Goal: Task Accomplishment & Management: Complete application form

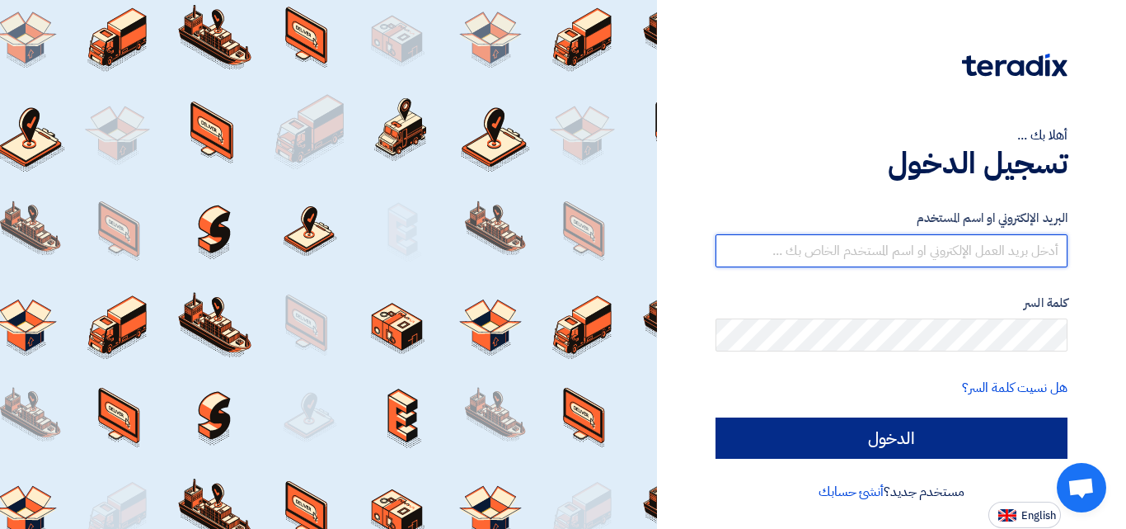
type input "[EMAIL_ADDRESS][DOMAIN_NAME]"
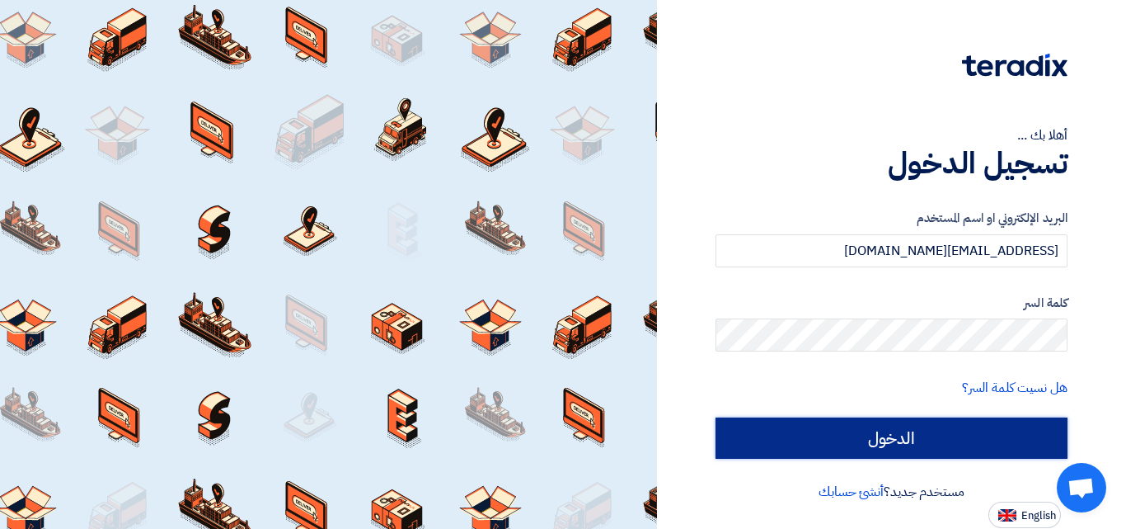
click at [928, 444] on input "الدخول" at bounding box center [892, 437] width 352 height 41
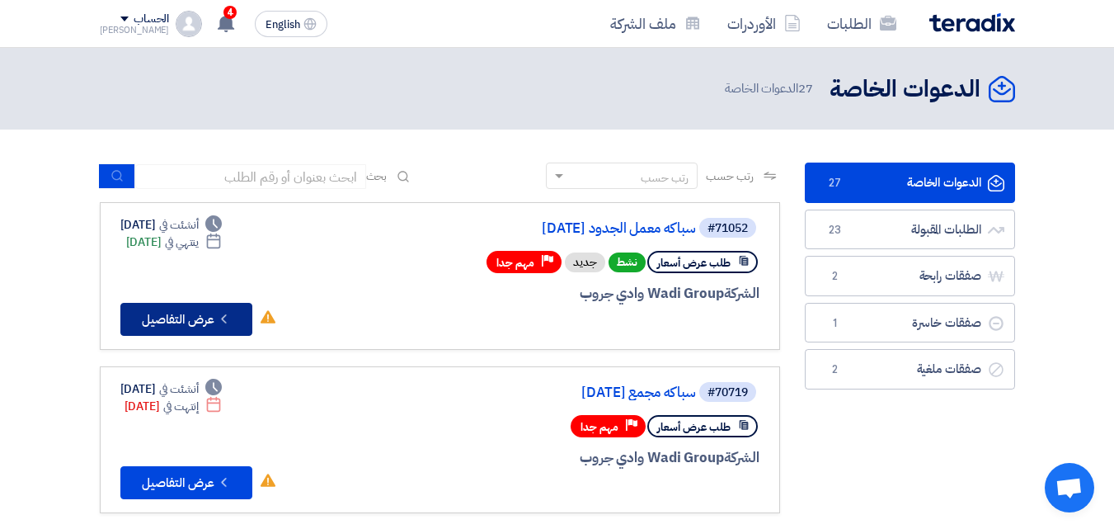
click at [181, 314] on button "Check details عرض التفاصيل" at bounding box center [186, 319] width 132 height 33
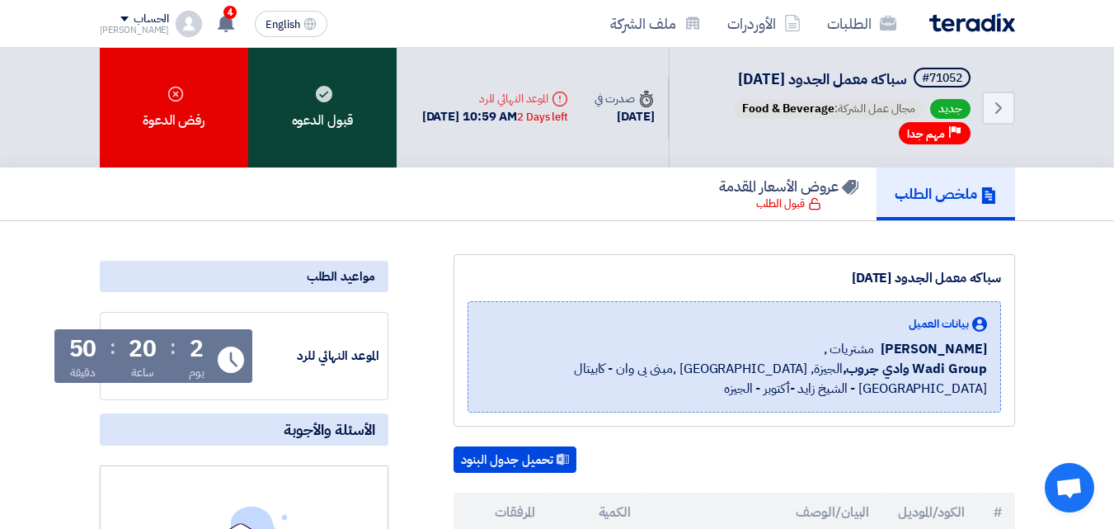
click at [308, 127] on div "قبول الدعوه" at bounding box center [322, 108] width 148 height 120
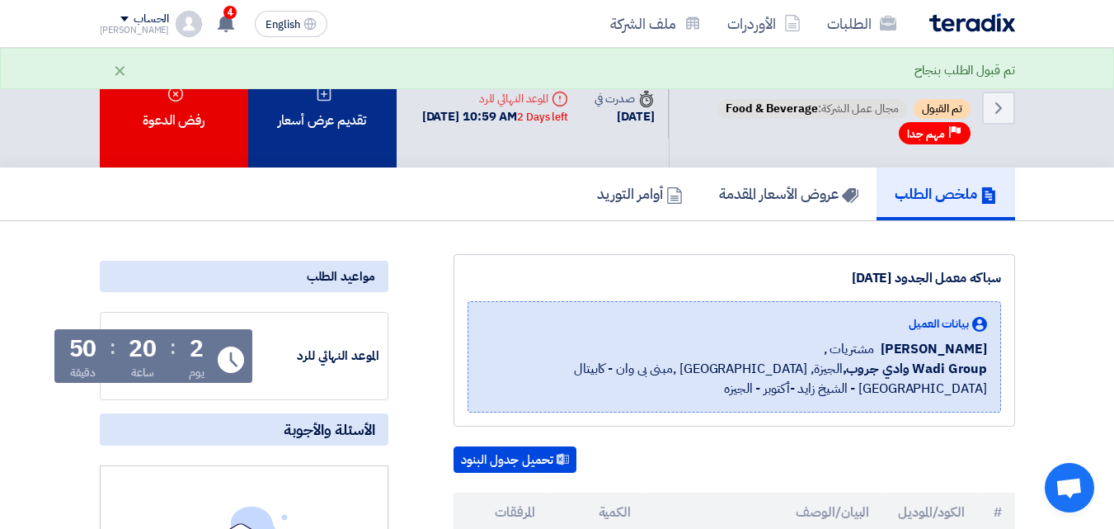
click at [327, 167] on div "تقديم عرض أسعار" at bounding box center [322, 108] width 148 height 120
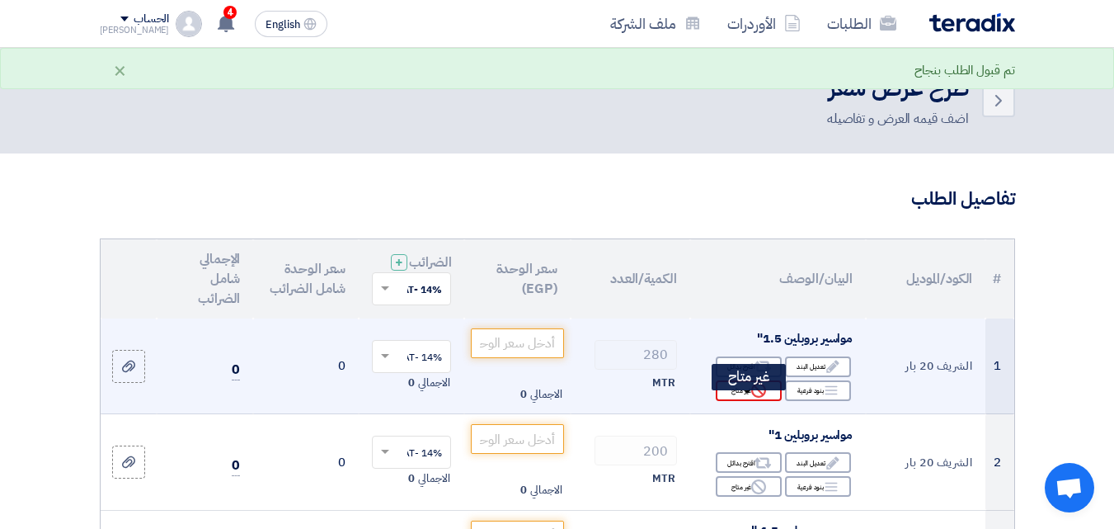
click at [739, 401] on div "Reject غير متاح" at bounding box center [749, 390] width 66 height 21
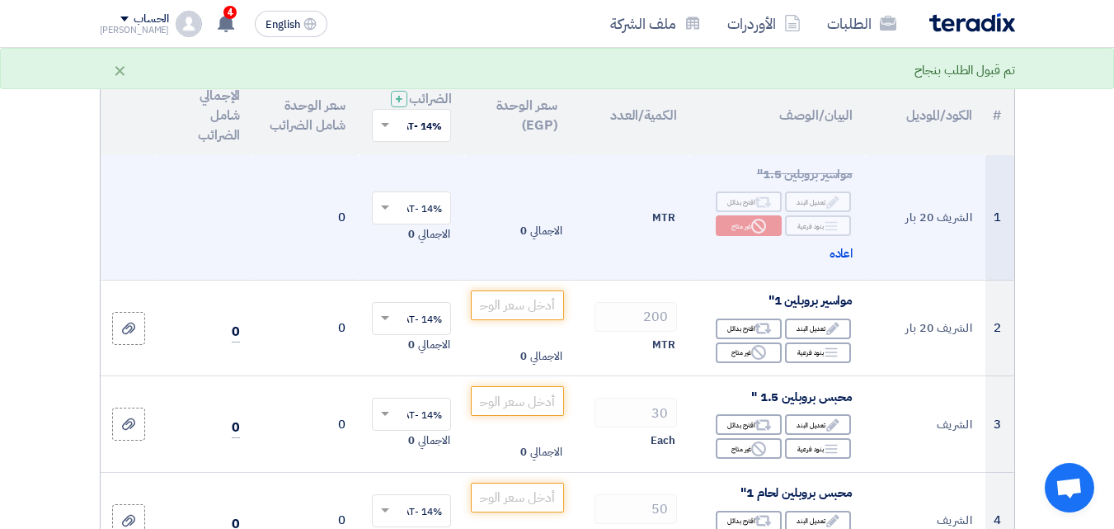
scroll to position [165, 0]
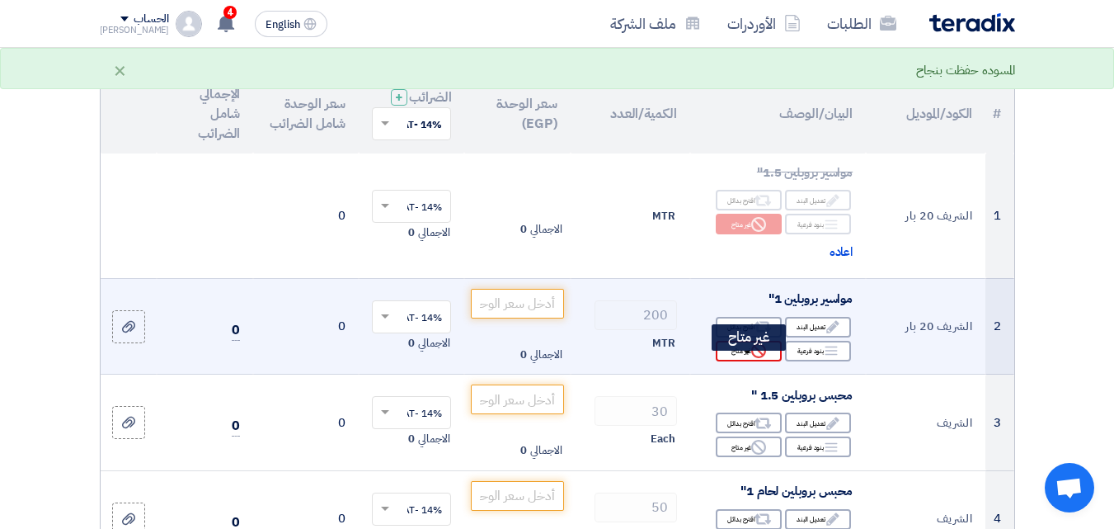
click at [731, 361] on div "Reject غير متاح" at bounding box center [749, 351] width 66 height 21
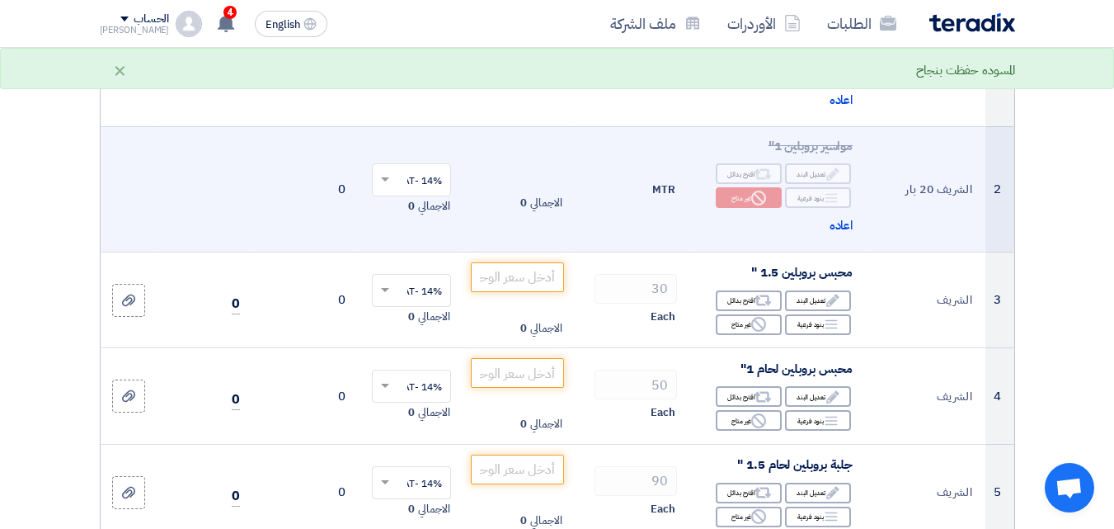
scroll to position [330, 0]
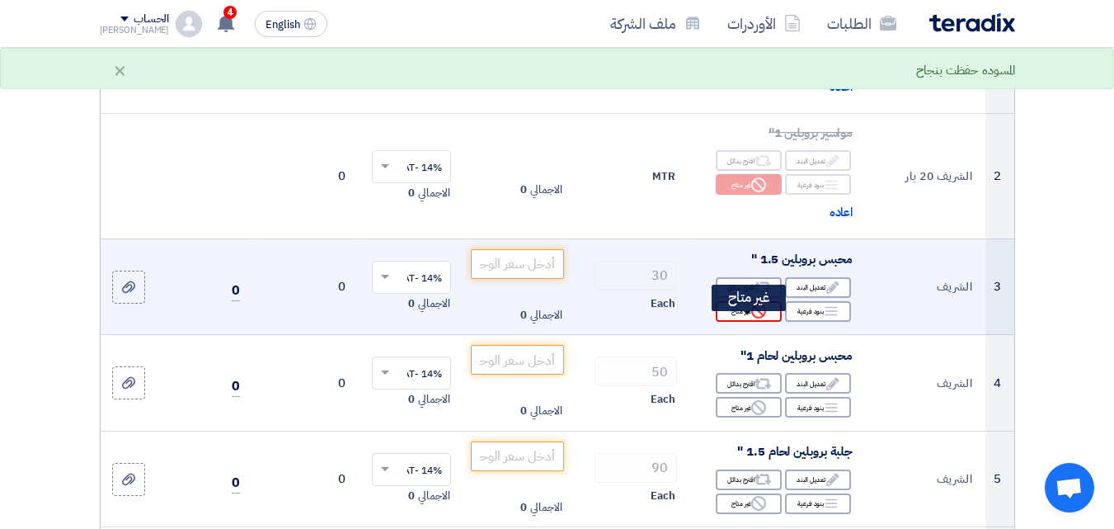
click at [738, 322] on div "Reject غير متاح" at bounding box center [749, 311] width 66 height 21
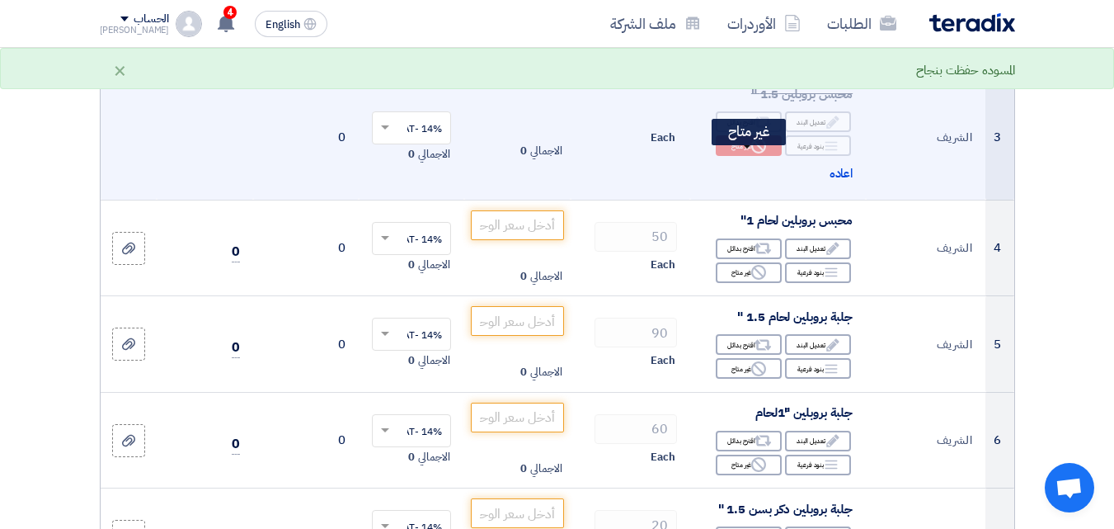
scroll to position [495, 0]
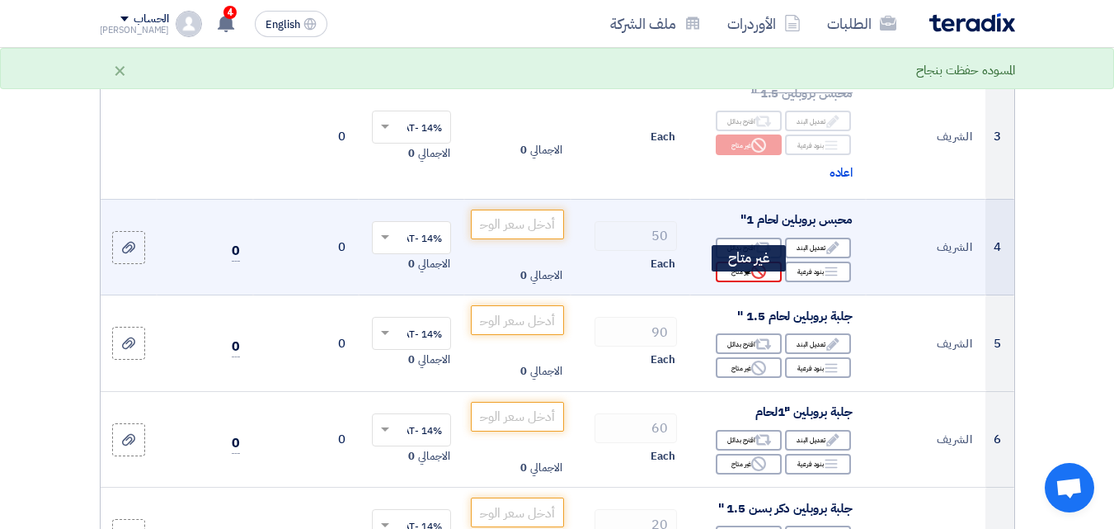
click at [735, 282] on div "Reject غير متاح" at bounding box center [749, 271] width 66 height 21
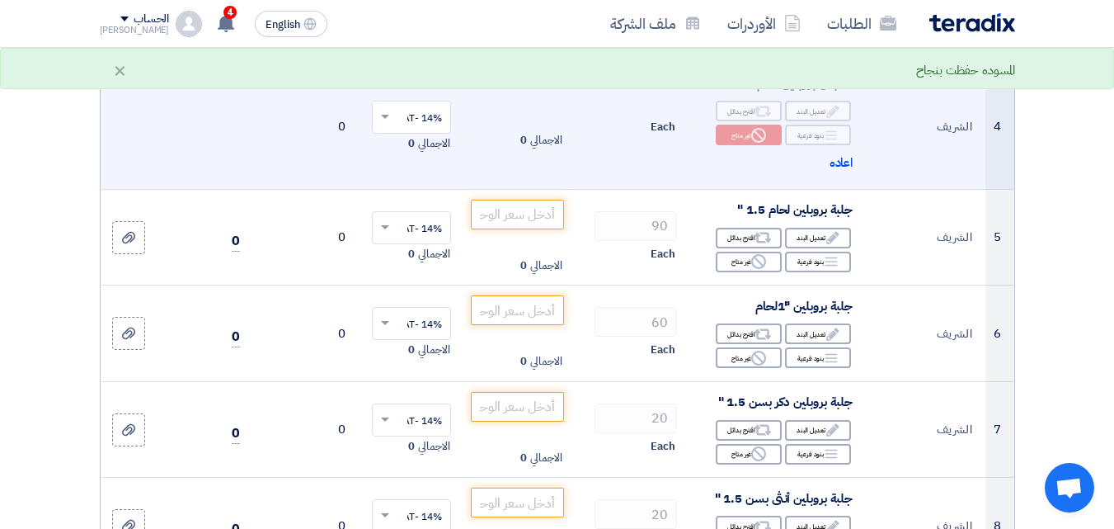
scroll to position [660, 0]
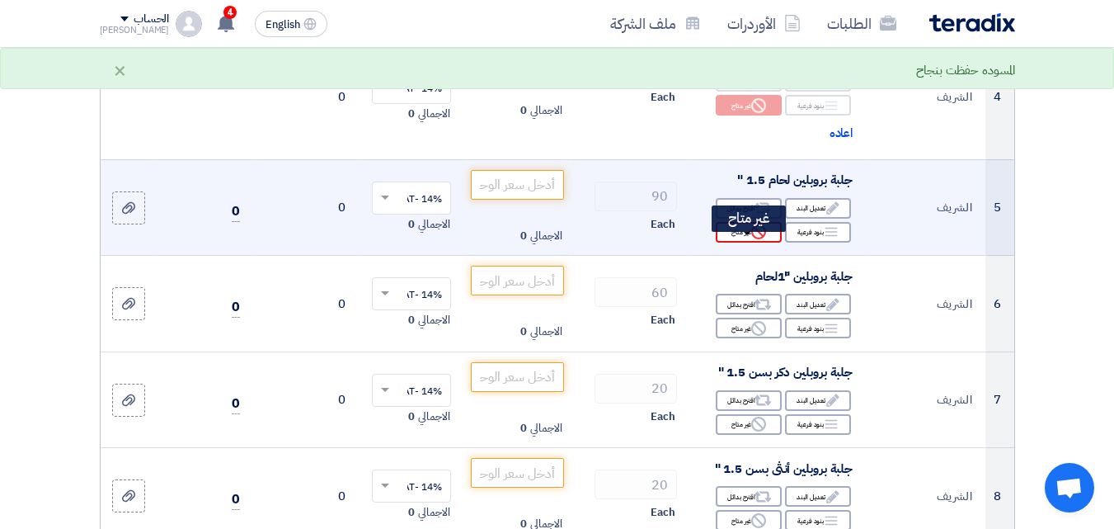
click at [743, 242] on div "Reject غير متاح" at bounding box center [749, 232] width 66 height 21
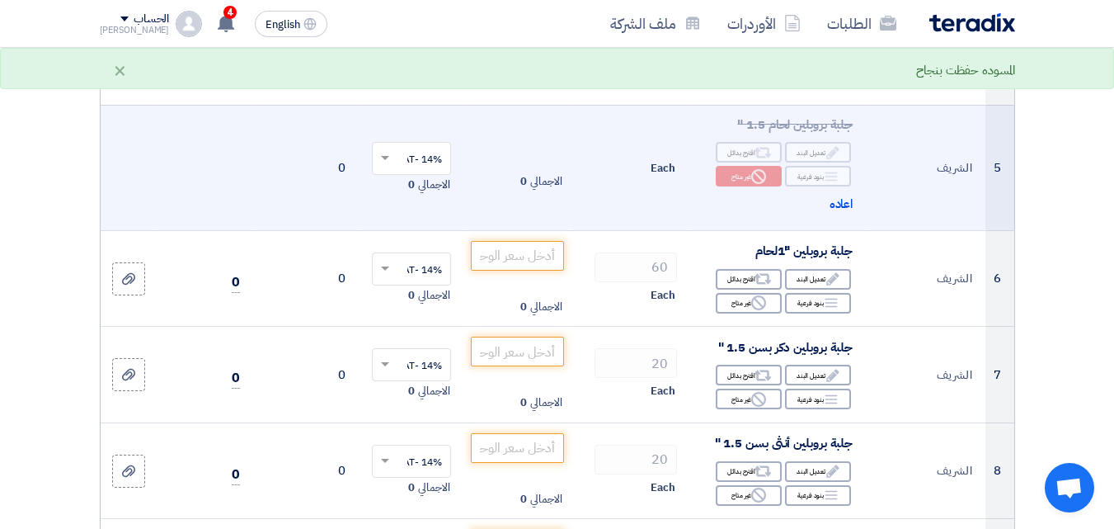
scroll to position [742, 0]
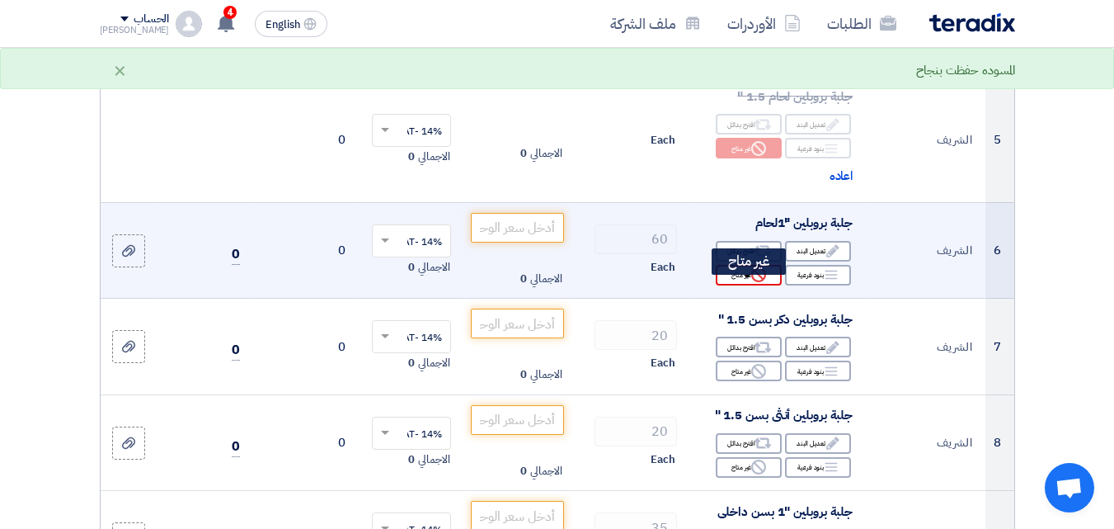
click at [733, 285] on div "Reject غير متاح" at bounding box center [749, 275] width 66 height 21
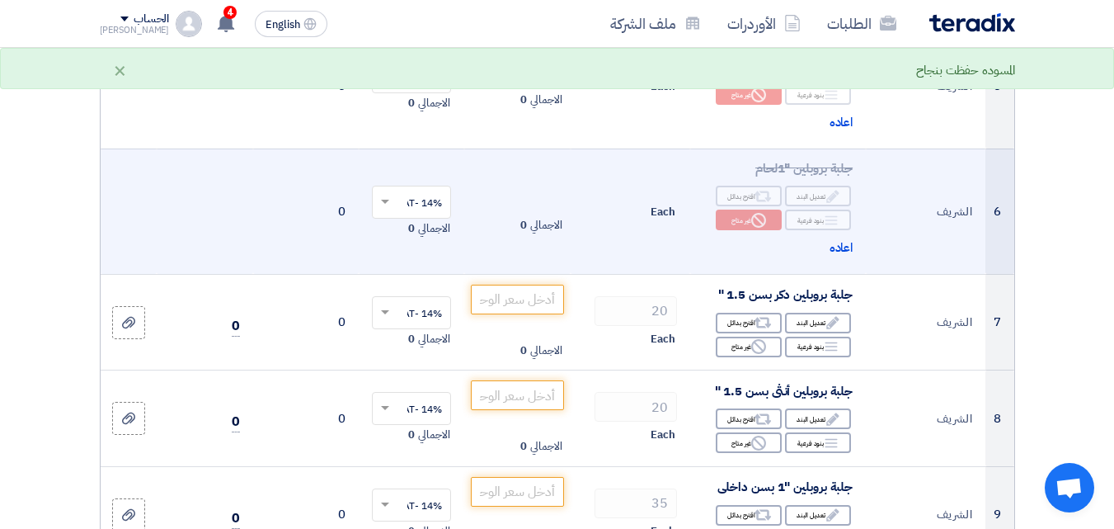
scroll to position [907, 0]
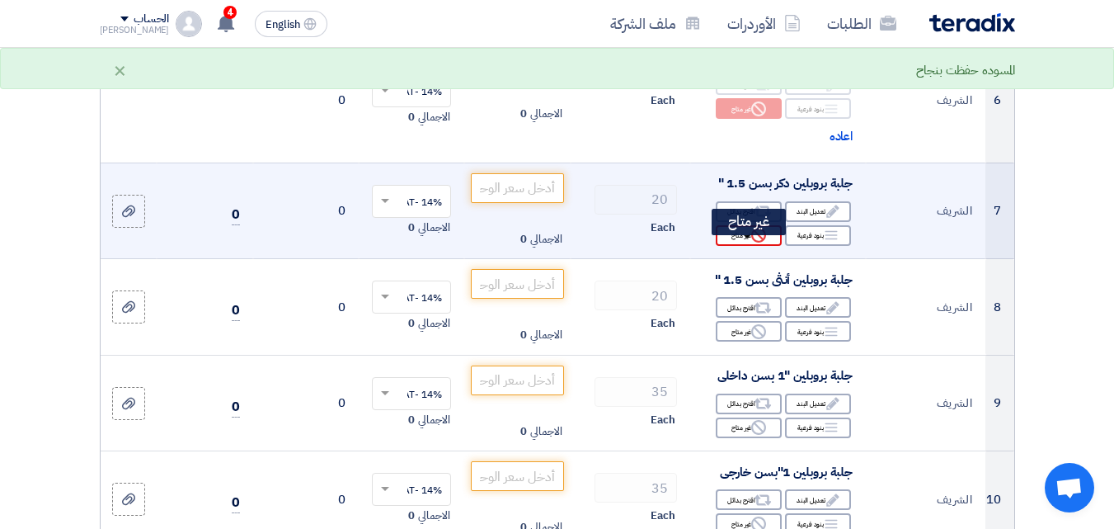
click at [742, 246] on div "Reject غير متاح" at bounding box center [749, 235] width 66 height 21
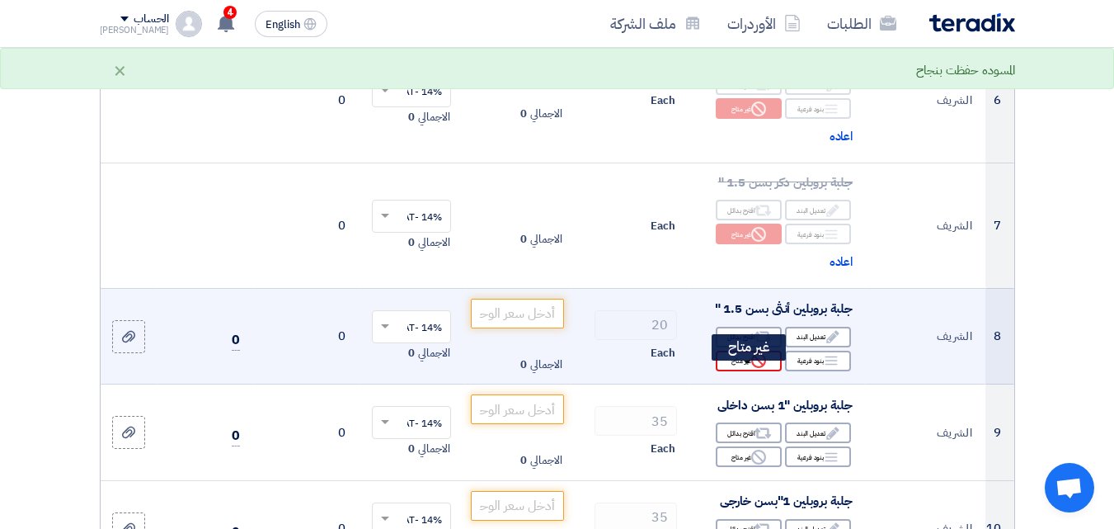
click at [740, 369] on div "Reject غير متاح" at bounding box center [749, 360] width 66 height 21
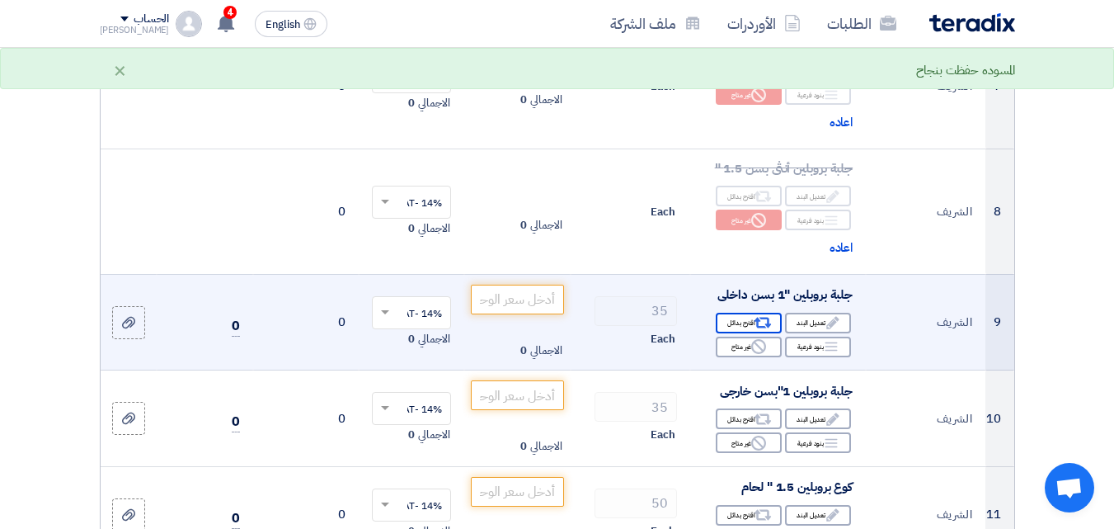
scroll to position [1072, 0]
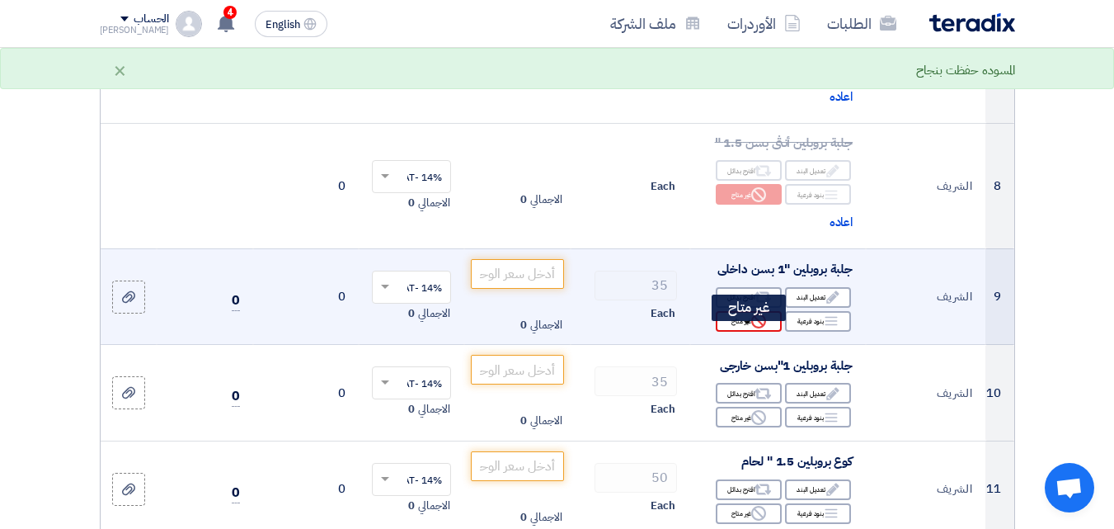
click at [735, 331] on div "Reject غير متاح" at bounding box center [749, 321] width 66 height 21
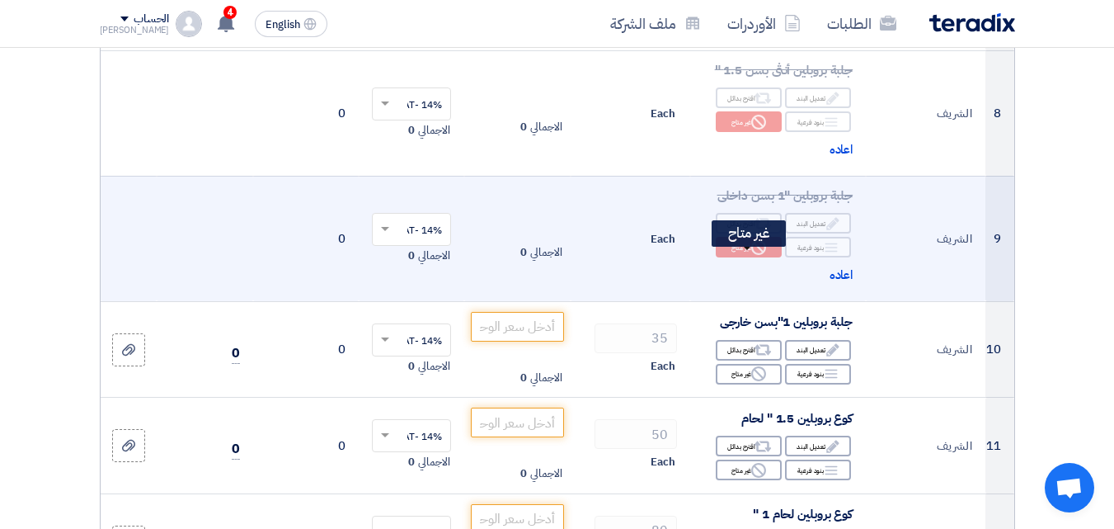
scroll to position [1237, 0]
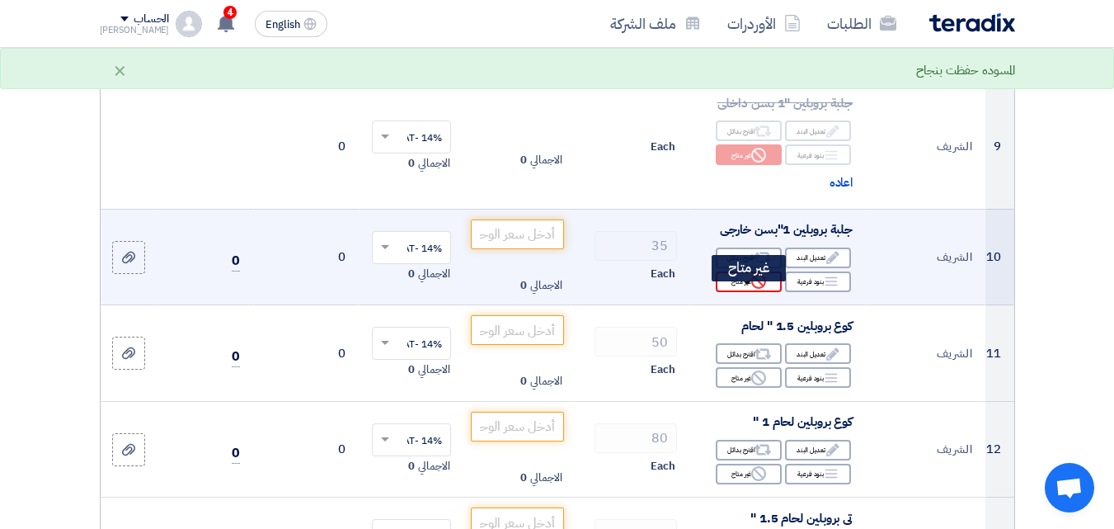
click at [738, 291] on div "Reject غير متاح" at bounding box center [749, 281] width 66 height 21
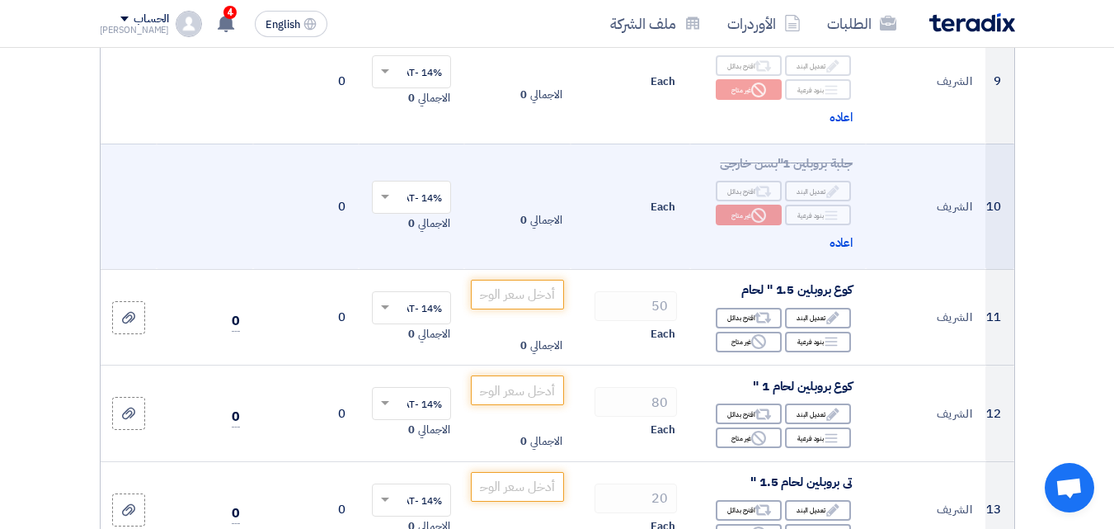
scroll to position [1484, 0]
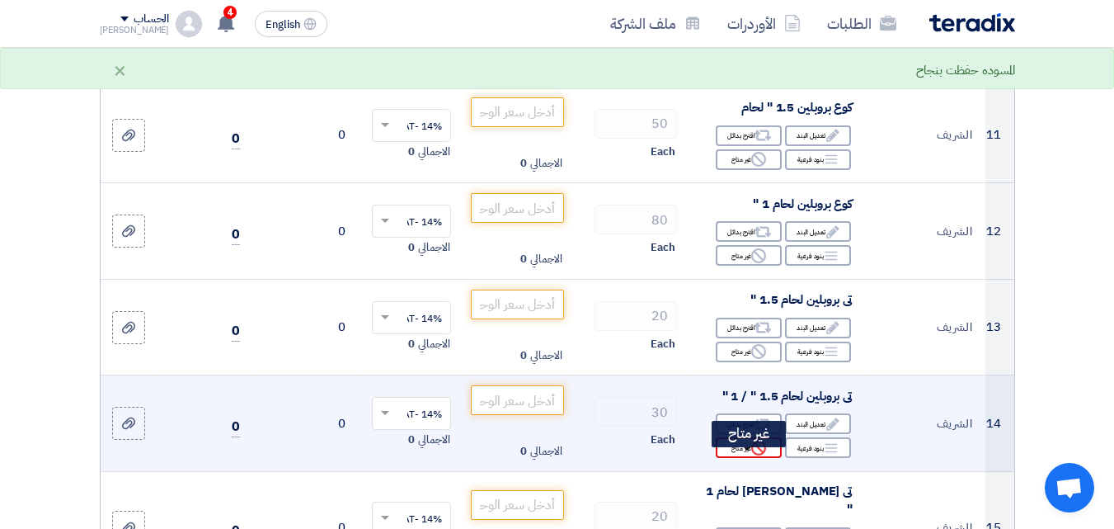
click at [740, 458] on div "Reject غير متاح" at bounding box center [749, 447] width 66 height 21
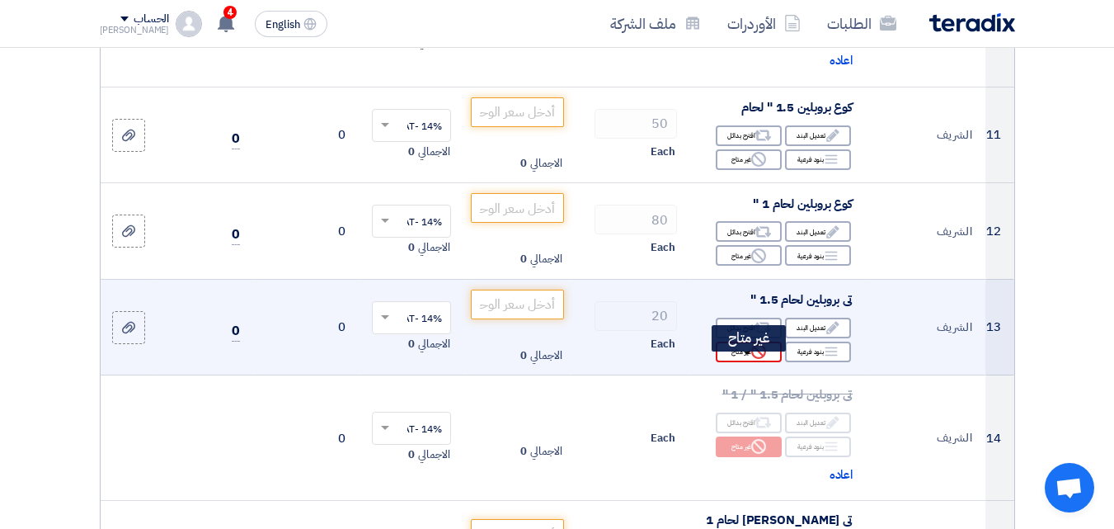
click at [740, 362] on div "Reject غير متاح" at bounding box center [749, 351] width 66 height 21
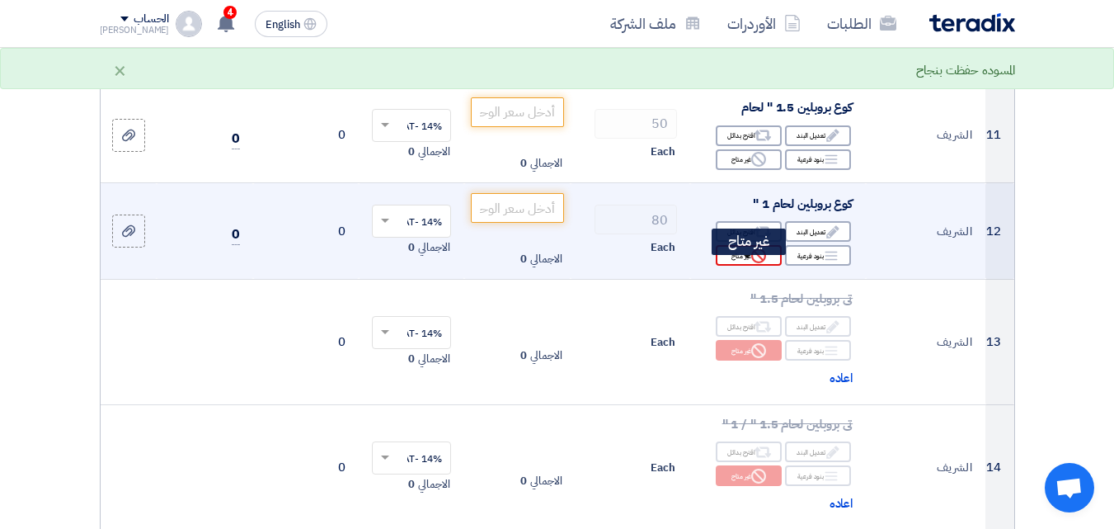
click at [740, 266] on div "Reject غير متاح" at bounding box center [749, 255] width 66 height 21
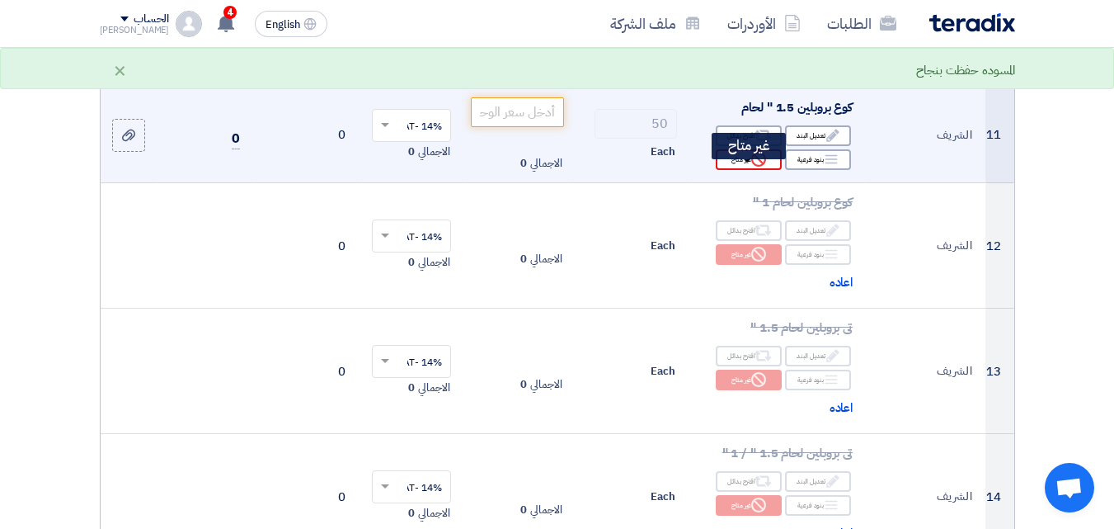
click at [738, 170] on div "Reject غير متاح" at bounding box center [749, 159] width 66 height 21
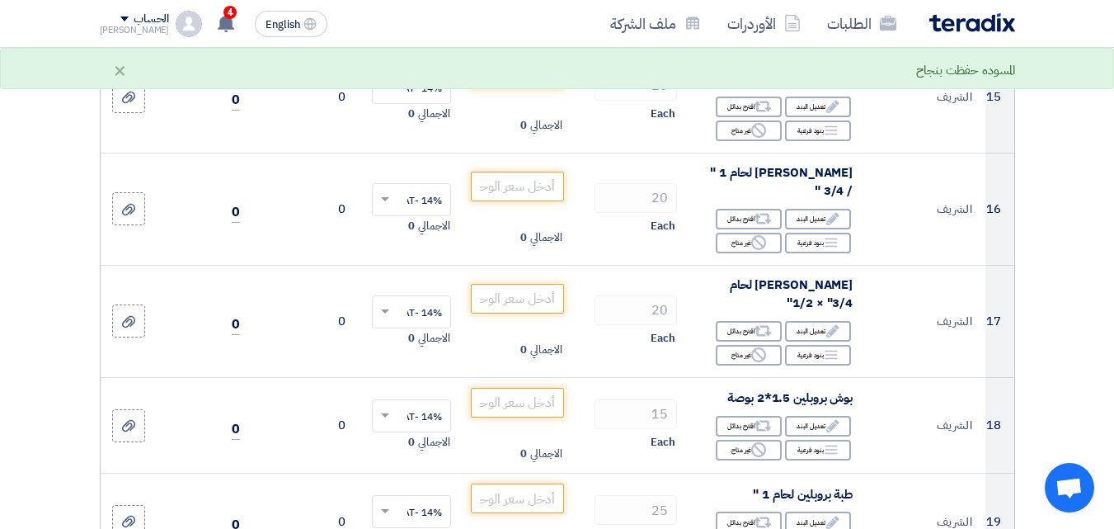
scroll to position [2061, 0]
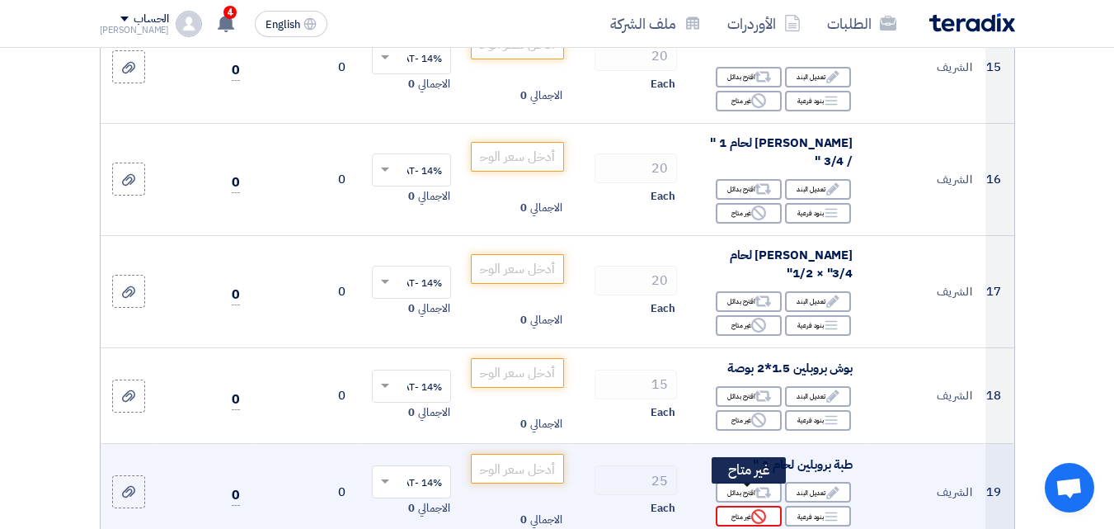
click at [744, 505] on div "Reject غير متاح" at bounding box center [749, 515] width 66 height 21
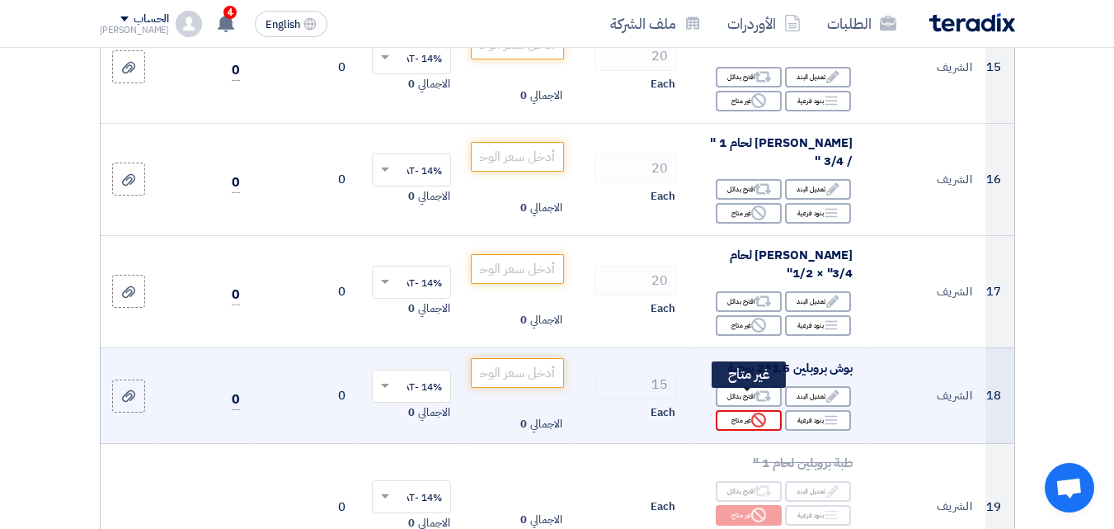
click at [734, 410] on div "Reject غير متاح" at bounding box center [749, 420] width 66 height 21
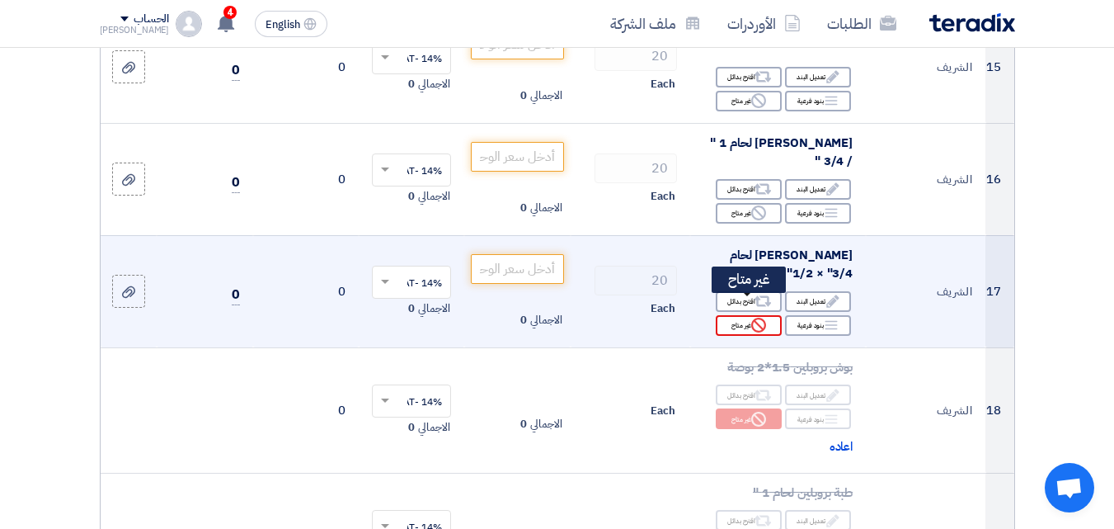
click at [731, 315] on div "Reject غير متاح" at bounding box center [749, 325] width 66 height 21
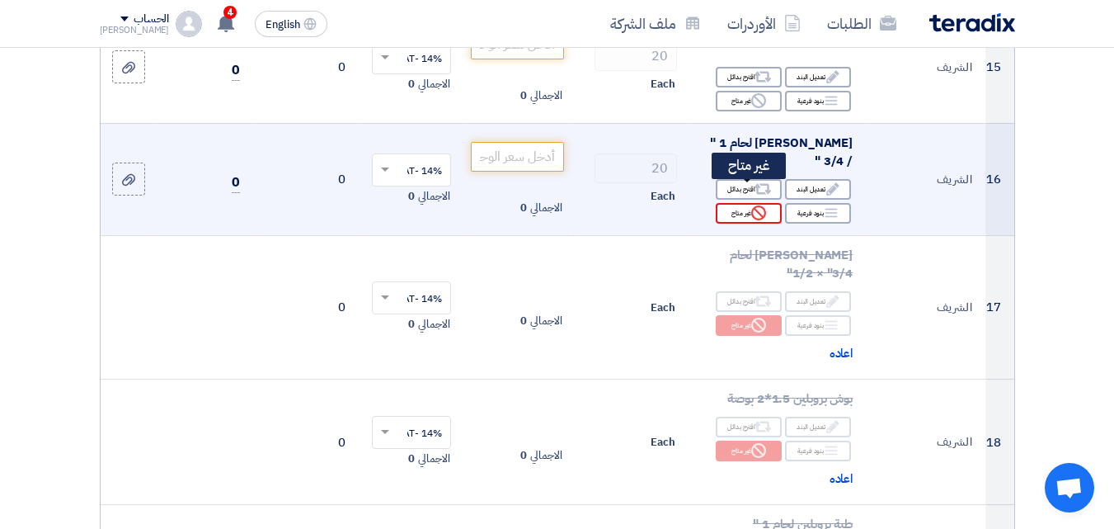
click at [733, 203] on div "Reject غير متاح" at bounding box center [749, 213] width 66 height 21
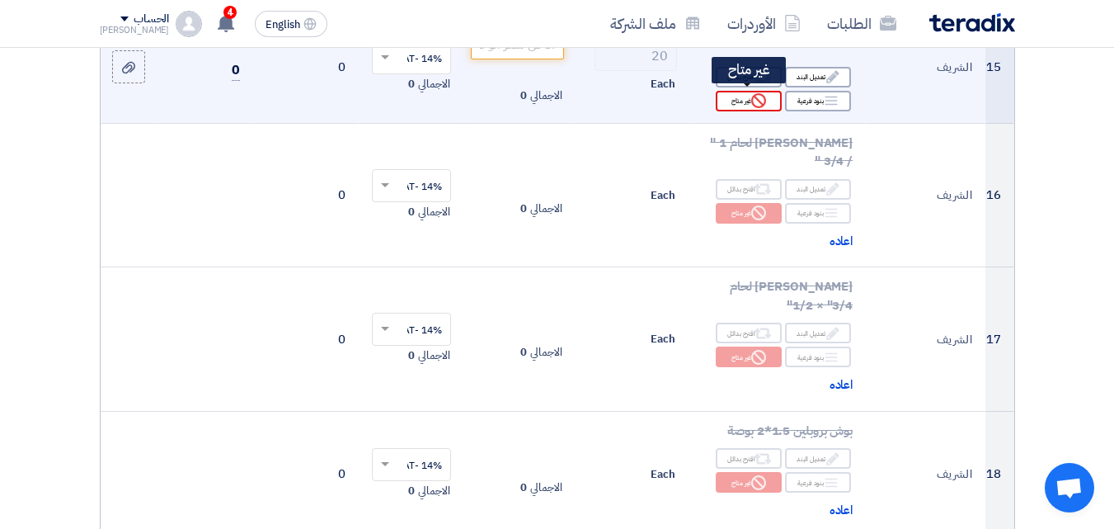
click at [743, 102] on div "Reject غير متاح" at bounding box center [749, 101] width 66 height 21
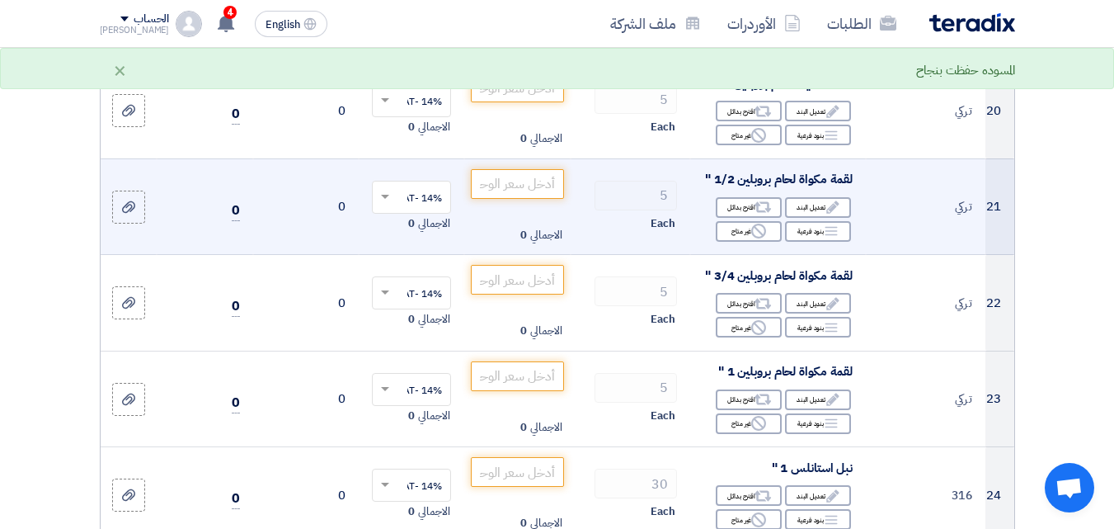
scroll to position [2721, 0]
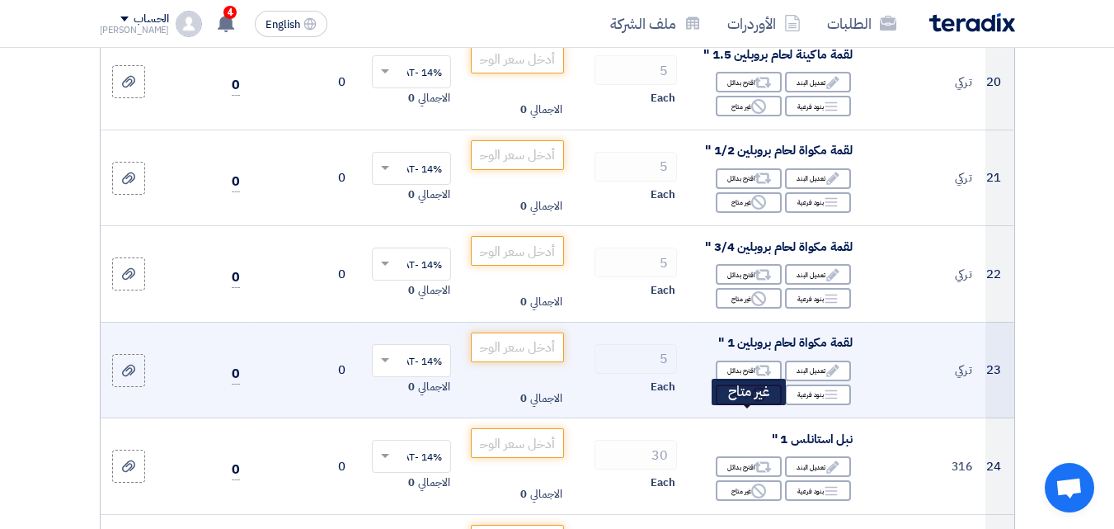
click at [745, 405] on div "Reject غير متاح" at bounding box center [749, 394] width 66 height 21
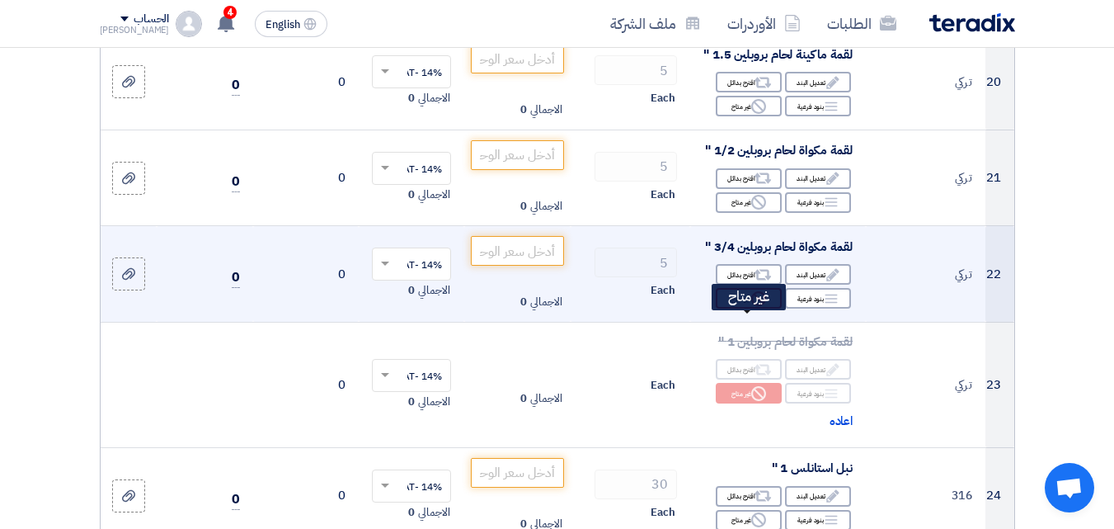
click at [740, 308] on div "Reject غير متاح" at bounding box center [749, 298] width 66 height 21
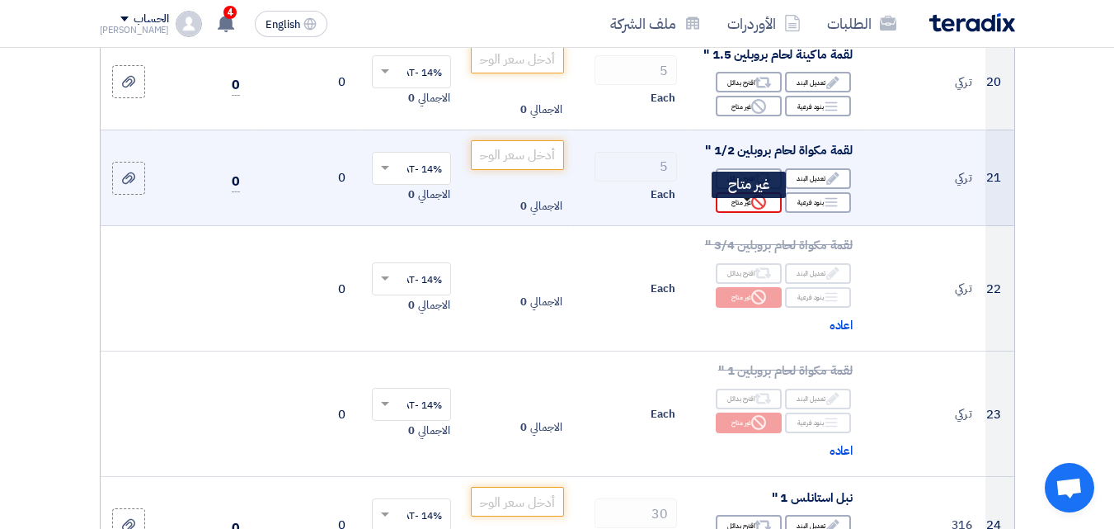
click at [733, 211] on div "Reject غير متاح" at bounding box center [749, 202] width 66 height 21
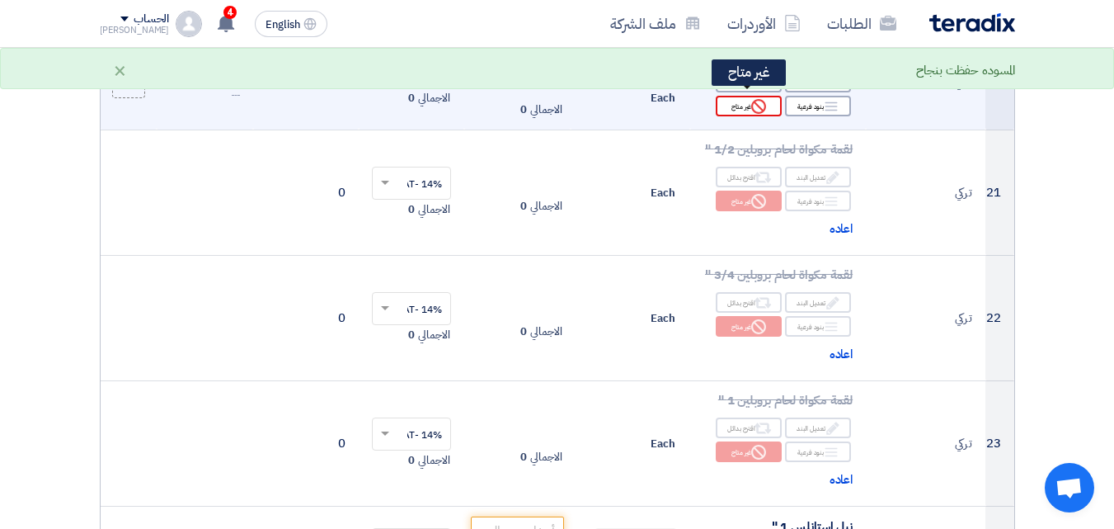
click at [739, 109] on div "Reject غير متاح" at bounding box center [749, 106] width 66 height 21
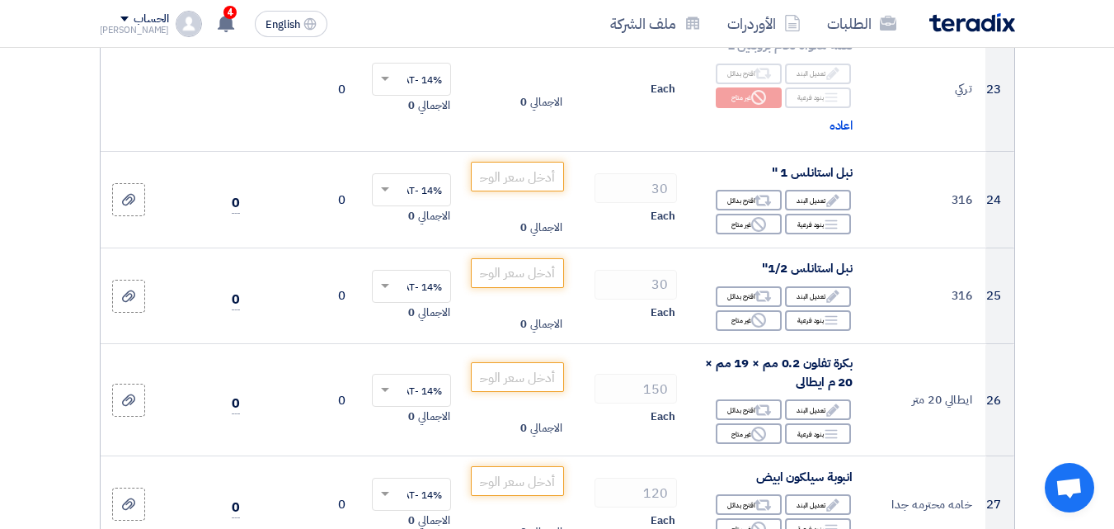
scroll to position [3133, 0]
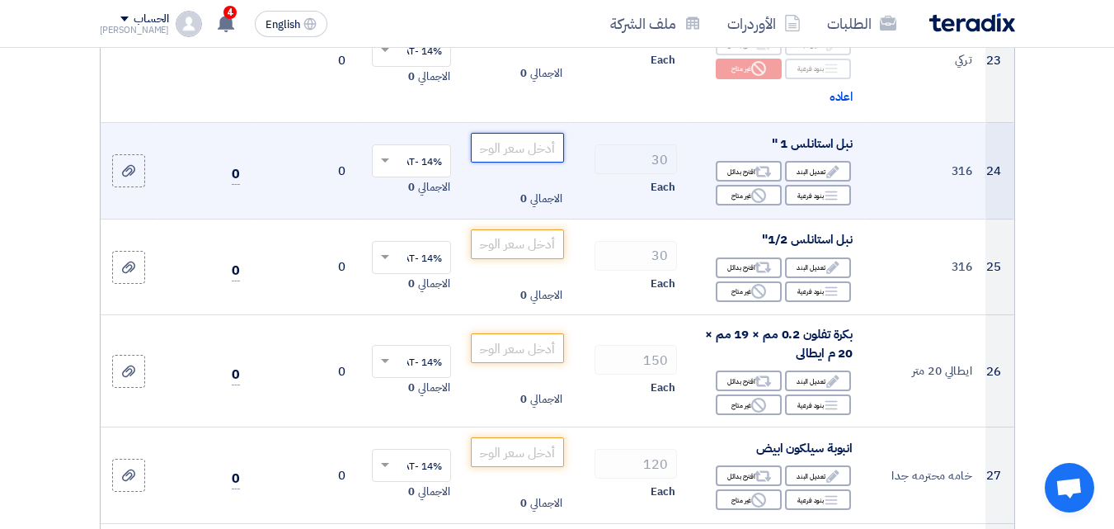
click at [526, 162] on input "number" at bounding box center [517, 148] width 92 height 30
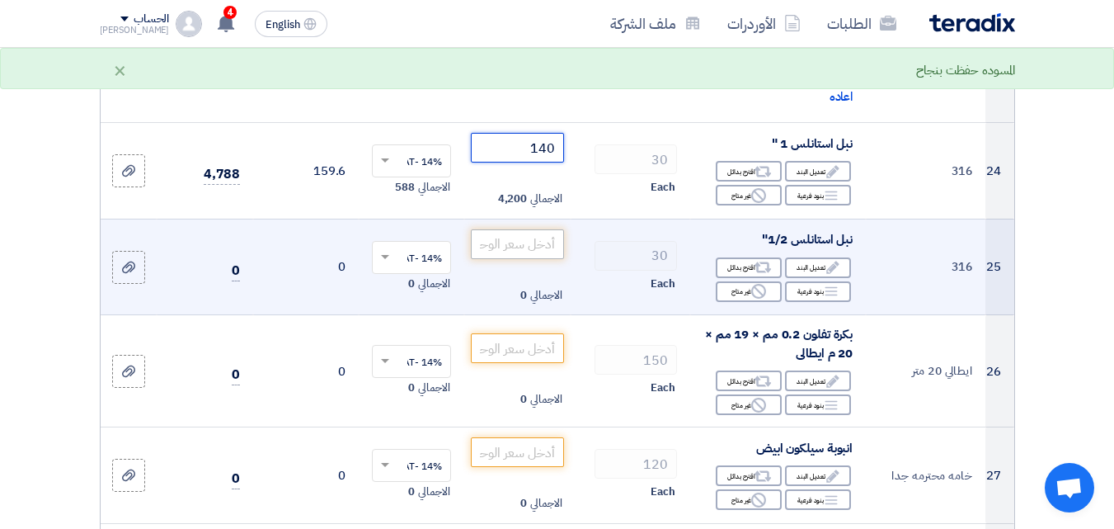
type input "140"
click at [520, 259] on input "number" at bounding box center [517, 244] width 92 height 30
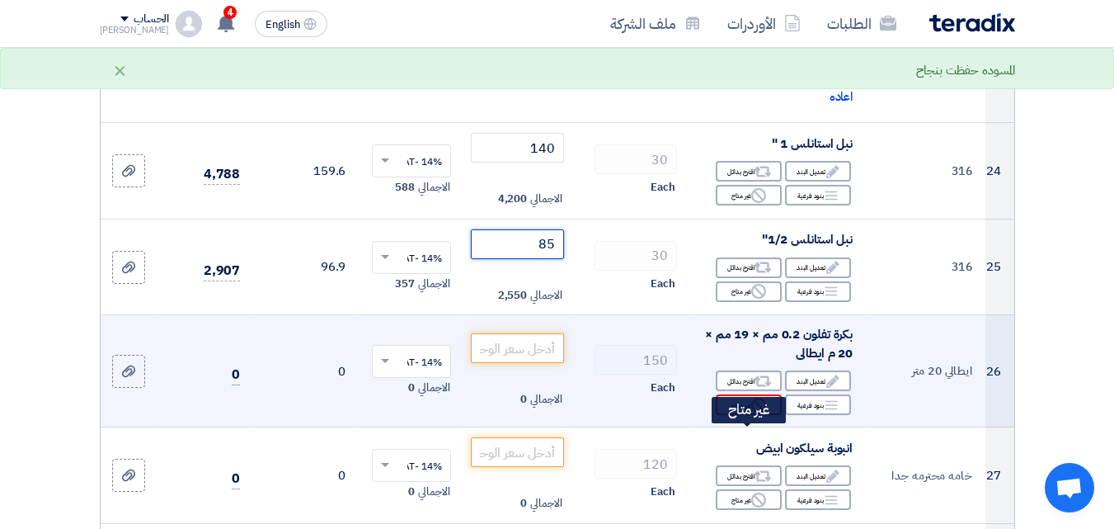
type input "85"
click at [740, 415] on div "Reject غير متاح" at bounding box center [749, 404] width 66 height 21
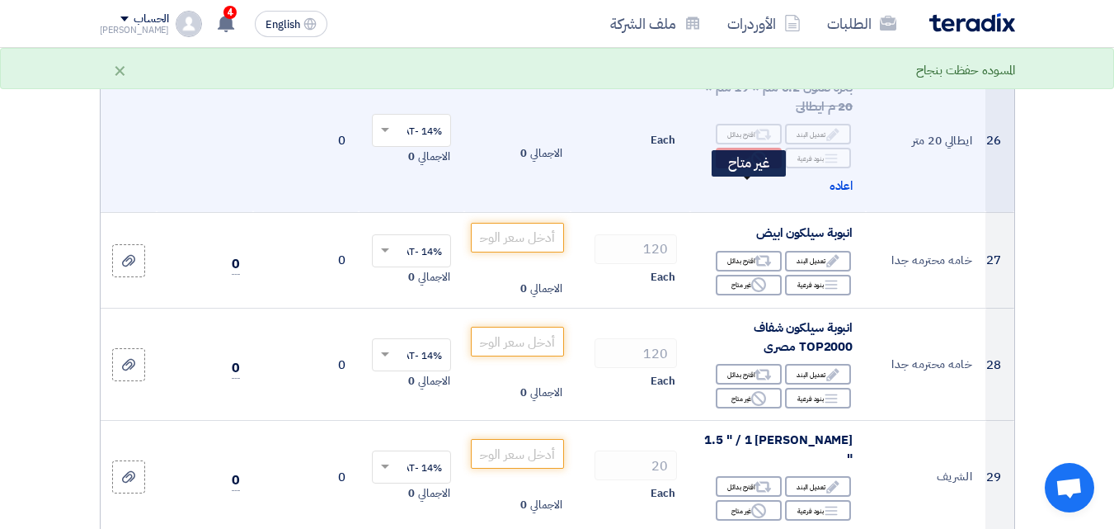
scroll to position [3381, 0]
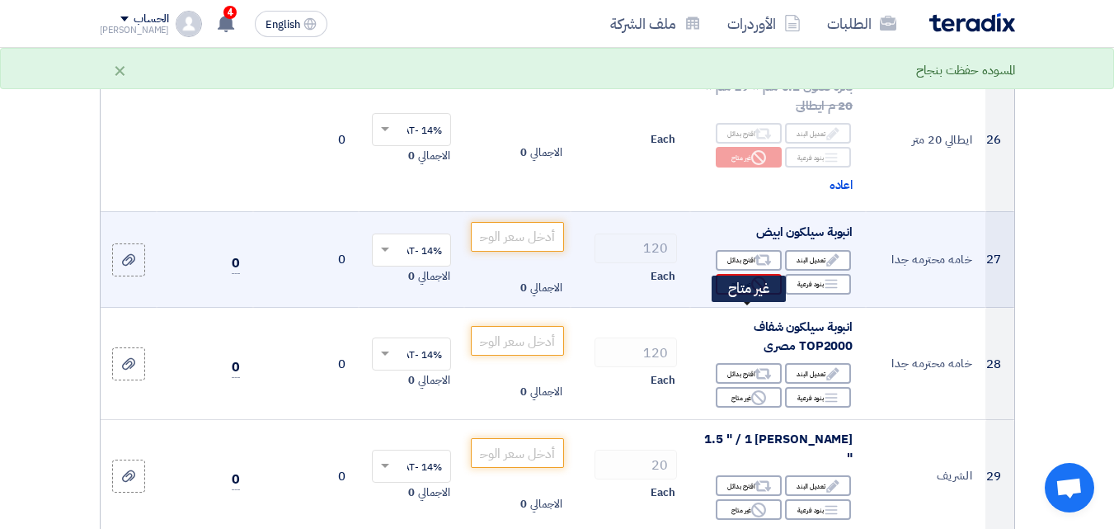
click at [735, 294] on div "Reject غير متاح" at bounding box center [749, 284] width 66 height 21
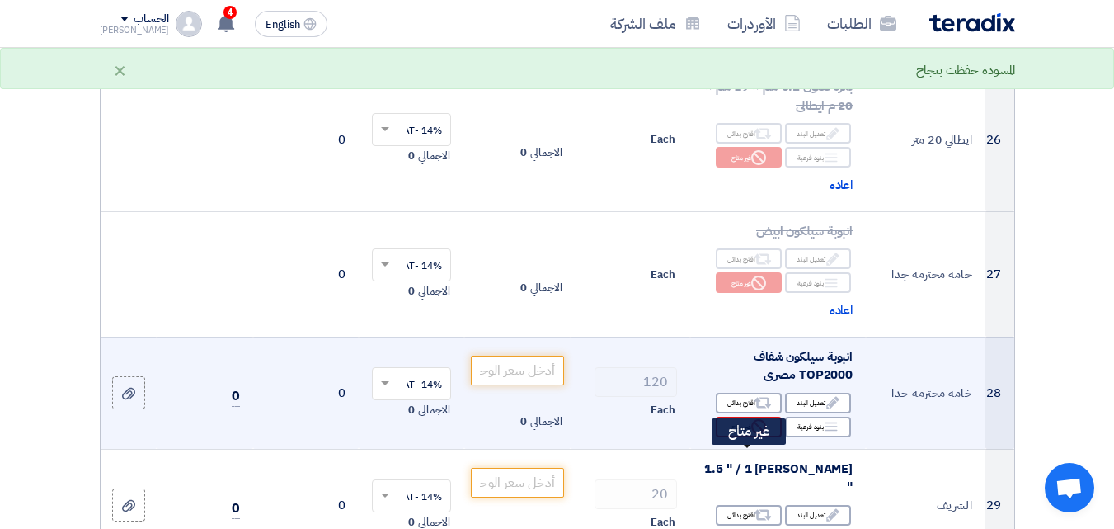
click at [739, 437] on div "Reject غير متاح" at bounding box center [749, 426] width 66 height 21
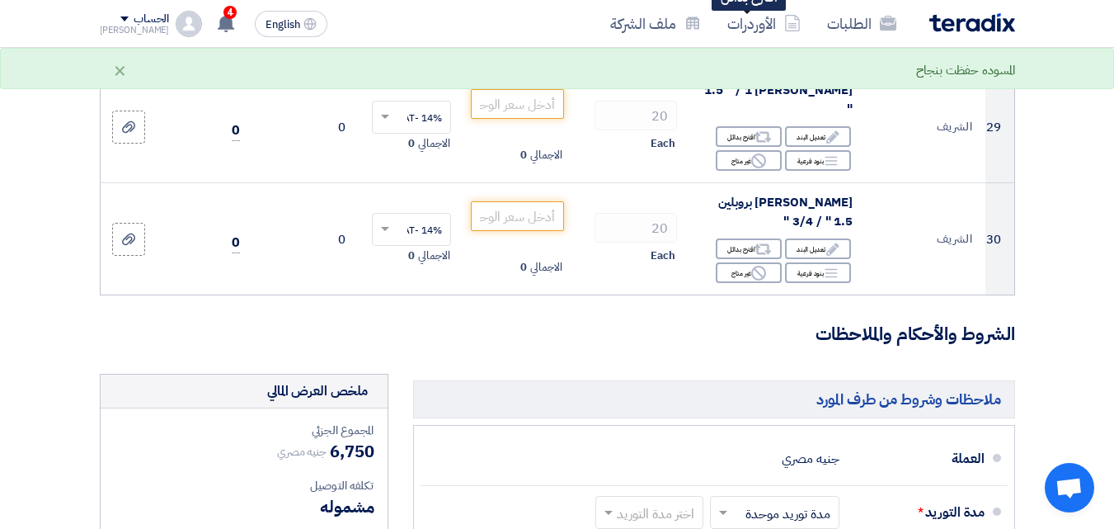
scroll to position [3793, 0]
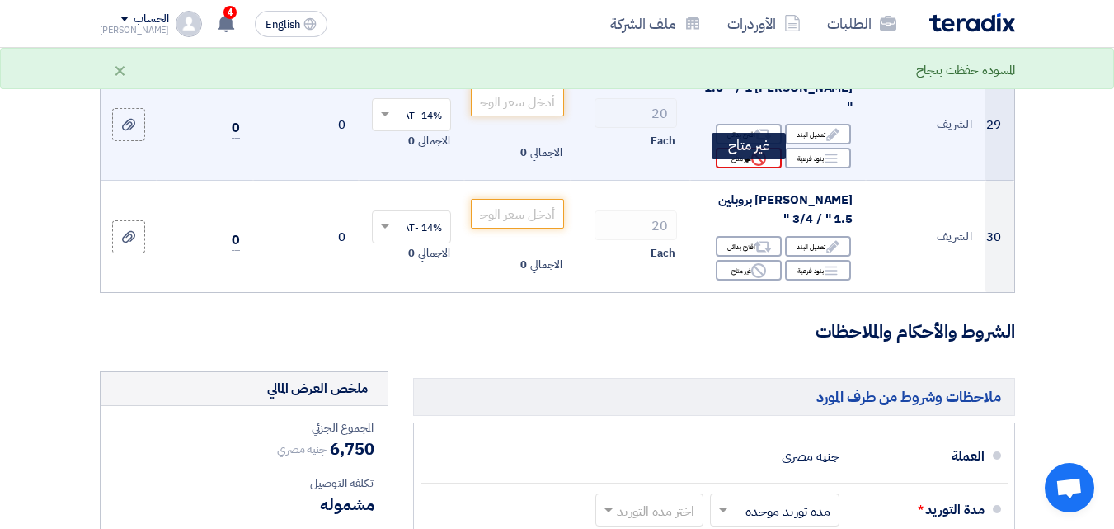
click at [741, 168] on div "Reject غير متاح" at bounding box center [749, 158] width 66 height 21
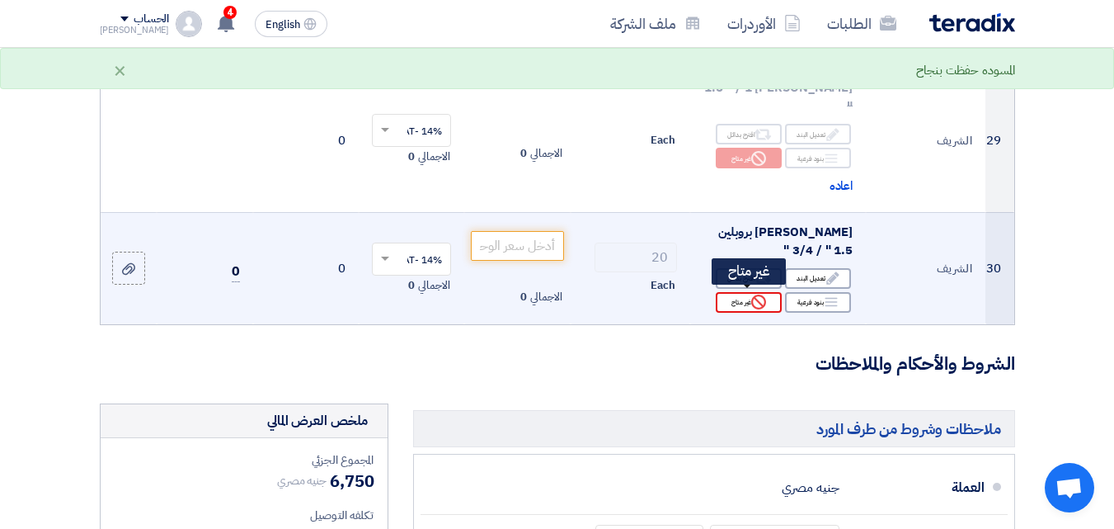
click at [736, 297] on div "Reject غير متاح" at bounding box center [749, 302] width 66 height 21
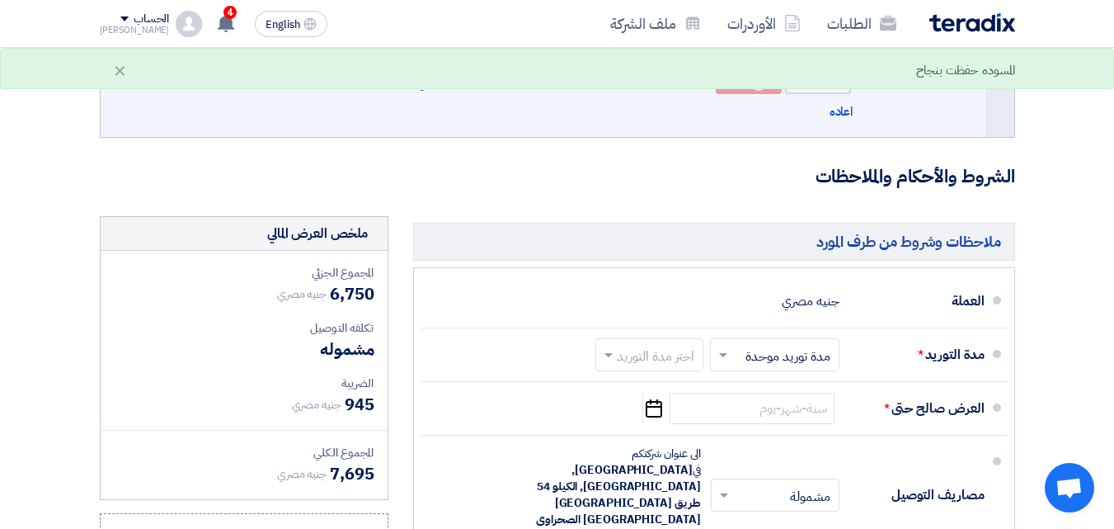
scroll to position [4040, 0]
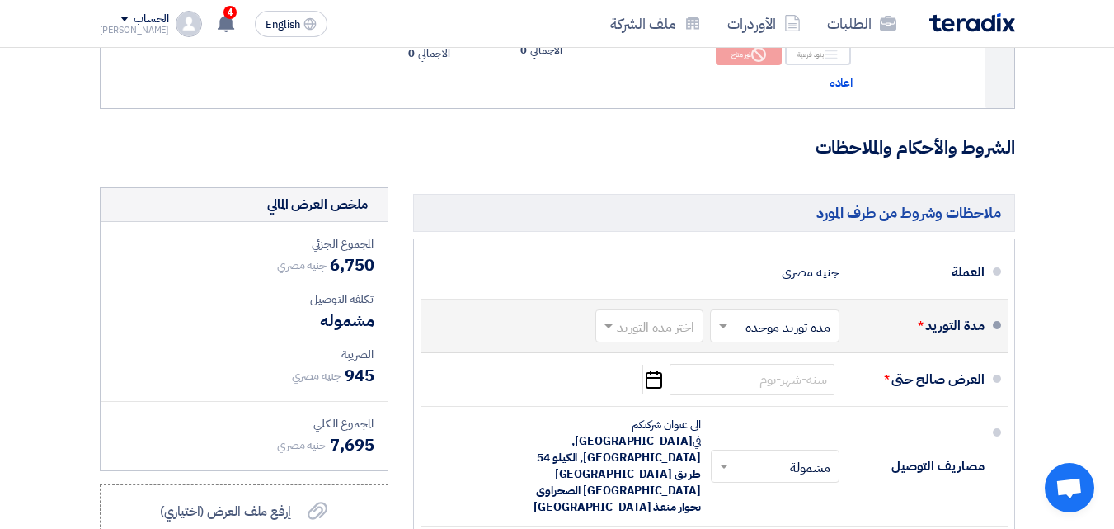
click at [600, 322] on span at bounding box center [606, 325] width 21 height 16
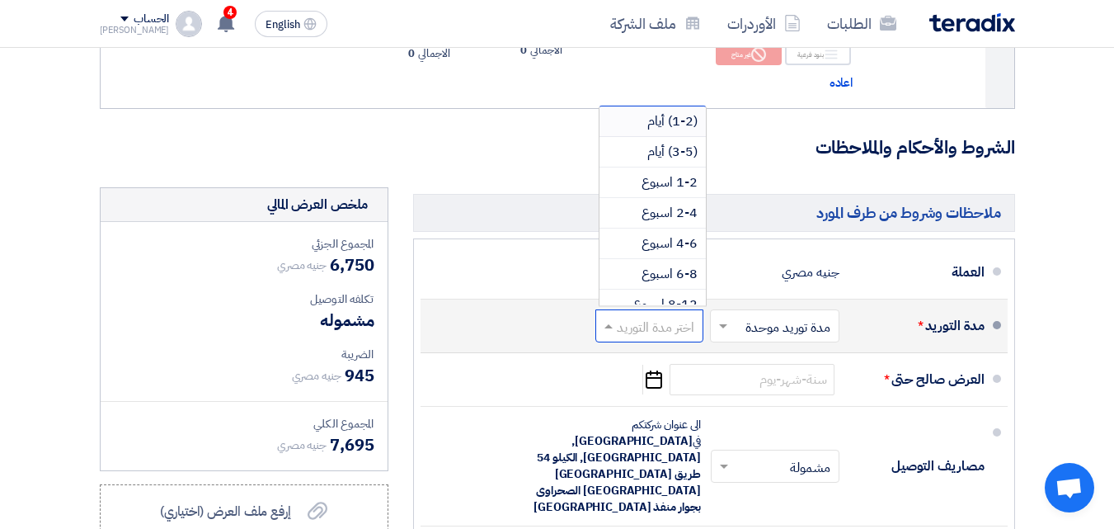
click at [660, 116] on span "(1-2) أيام" at bounding box center [672, 121] width 50 height 20
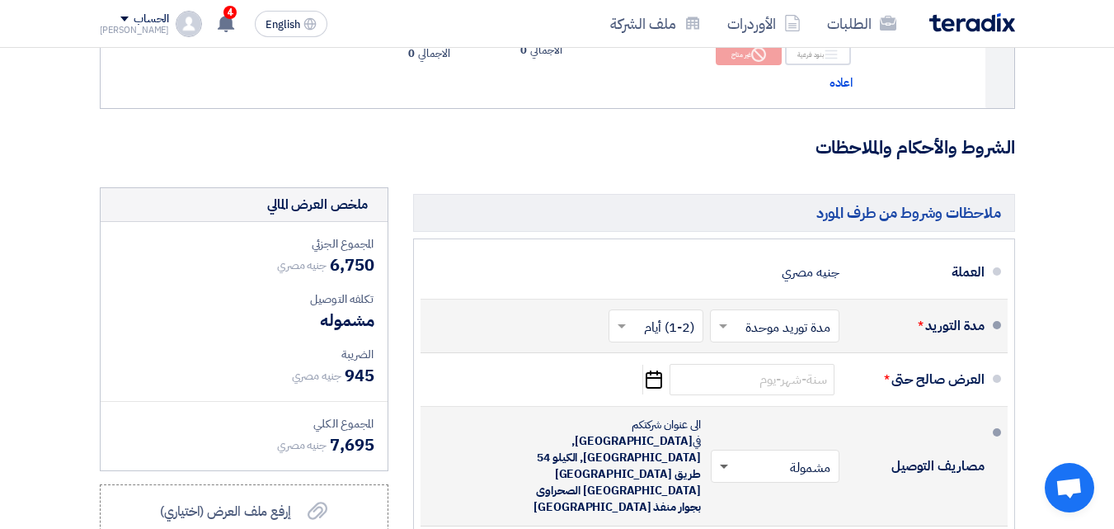
click at [725, 464] on span at bounding box center [724, 467] width 8 height 6
click at [800, 522] on span "غير مشمولة" at bounding box center [805, 532] width 58 height 20
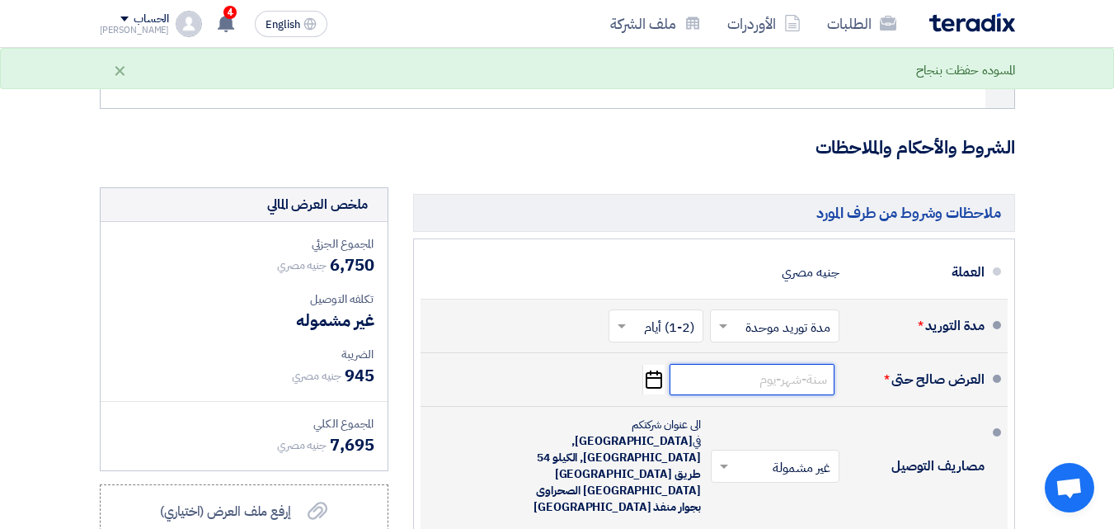
click at [682, 386] on input at bounding box center [752, 379] width 165 height 31
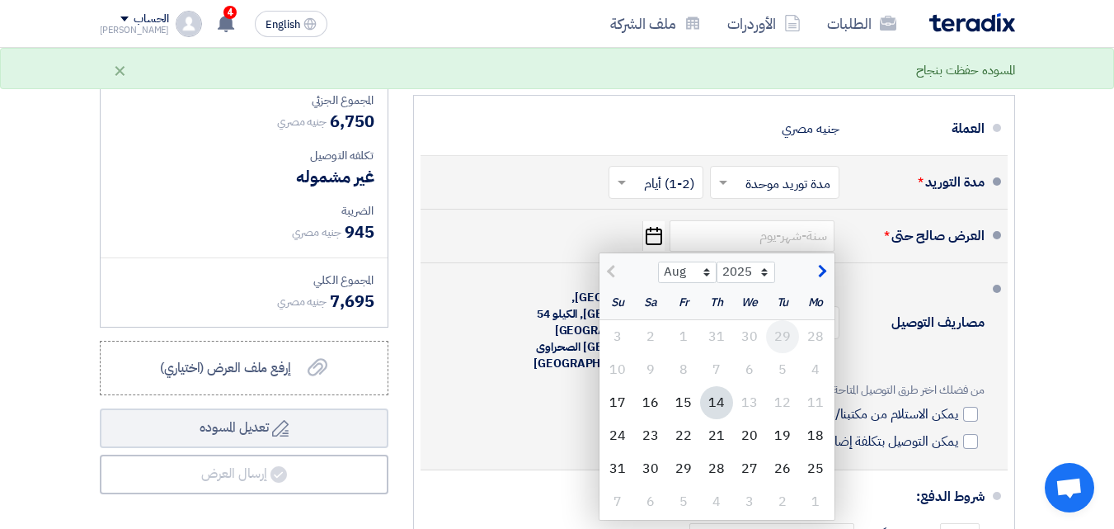
scroll to position [4205, 0]
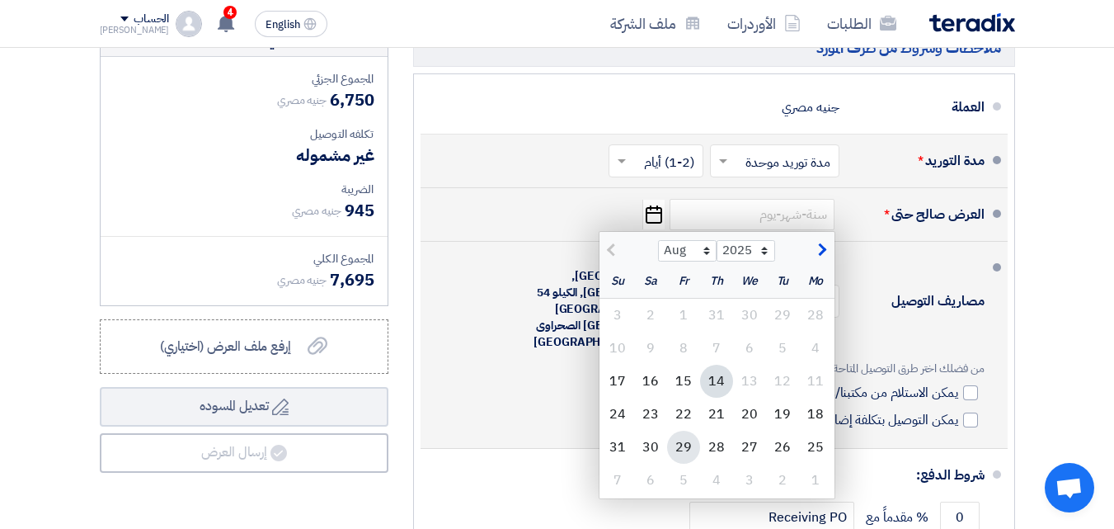
click at [687, 440] on div "29" at bounding box center [683, 446] width 33 height 33
type input "[DATE]"
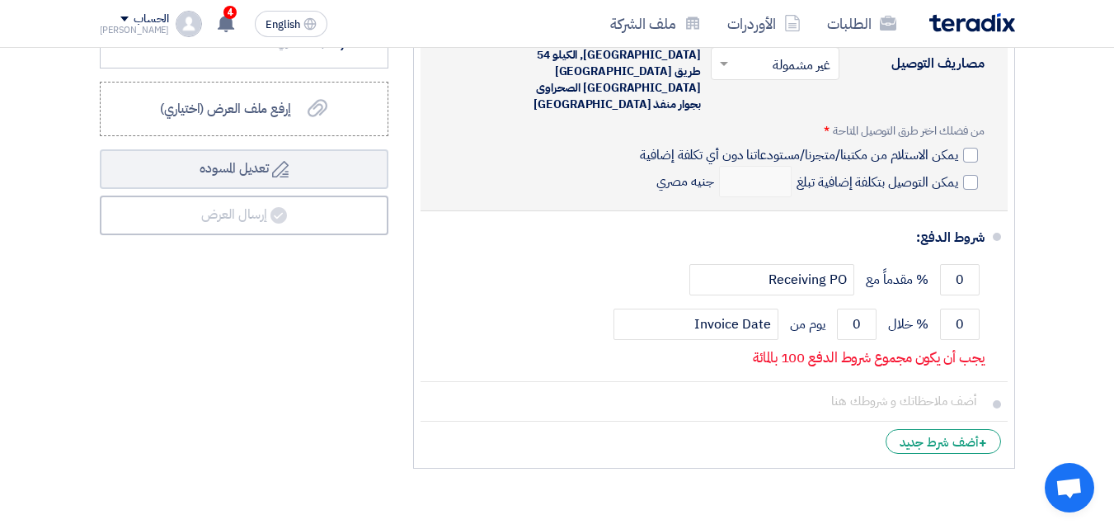
scroll to position [4453, 0]
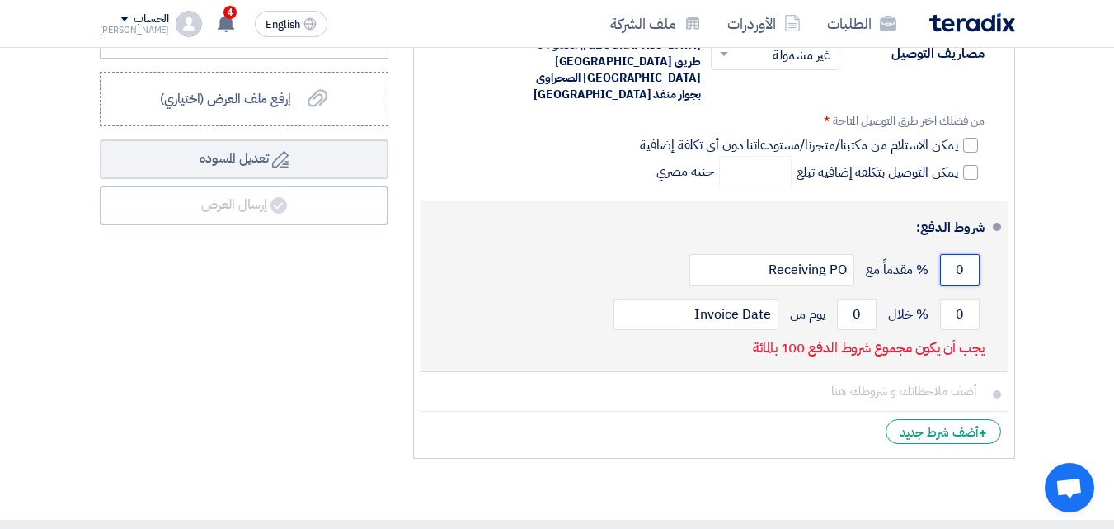
click at [957, 254] on input "0" at bounding box center [960, 269] width 40 height 31
click at [959, 298] on input "0" at bounding box center [960, 313] width 40 height 31
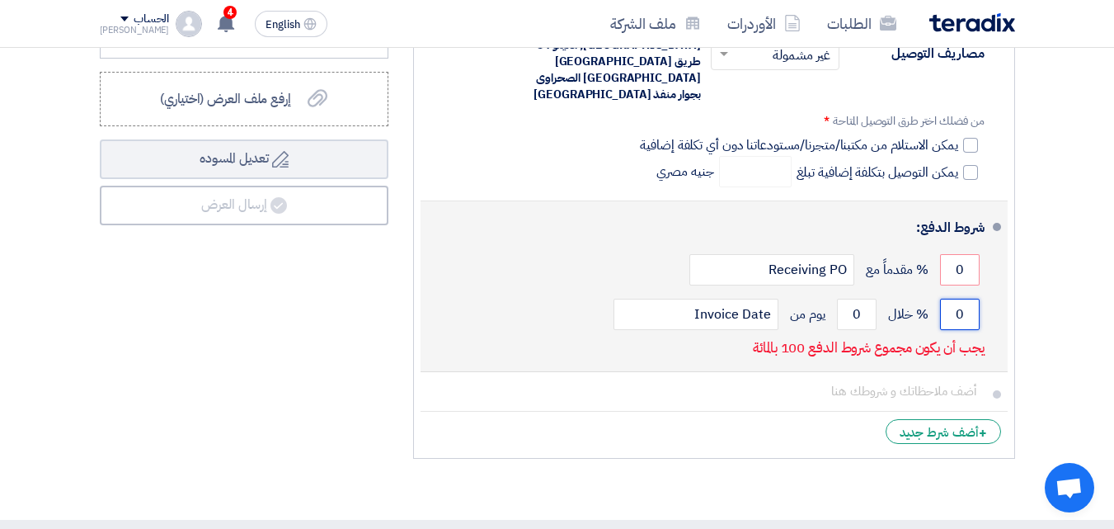
click at [959, 298] on input "0" at bounding box center [960, 313] width 40 height 31
click at [960, 298] on input "0" at bounding box center [960, 313] width 40 height 31
type input "100"
click at [855, 298] on input "0" at bounding box center [857, 313] width 40 height 31
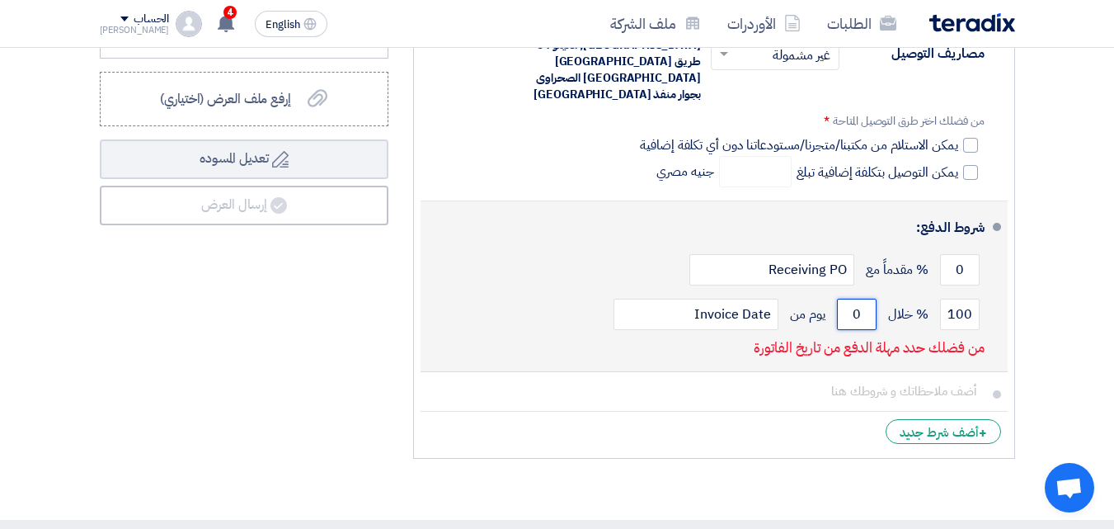
click at [855, 298] on input "0" at bounding box center [857, 313] width 40 height 31
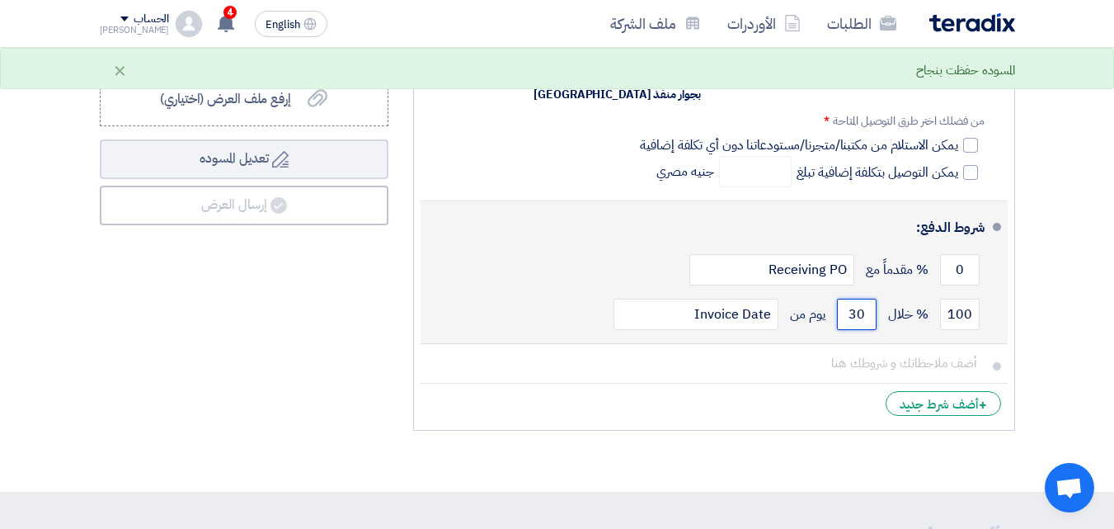
type input "30"
click at [575, 283] on li "شروط الدفع: 0 % مقدماً مع Receiving PO 100 % خلال 30 Invoice Date" at bounding box center [714, 272] width 587 height 143
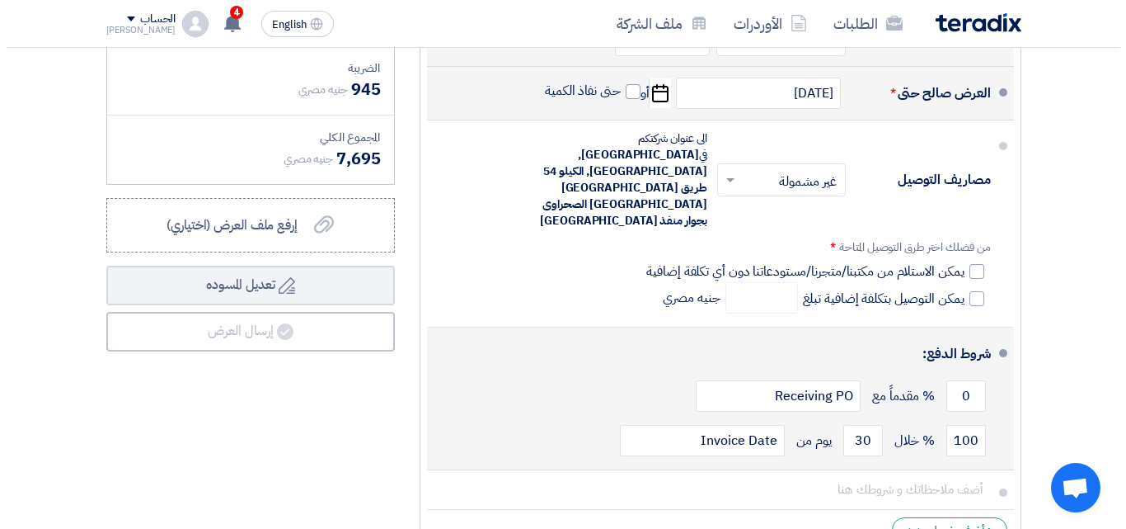
scroll to position [4244, 0]
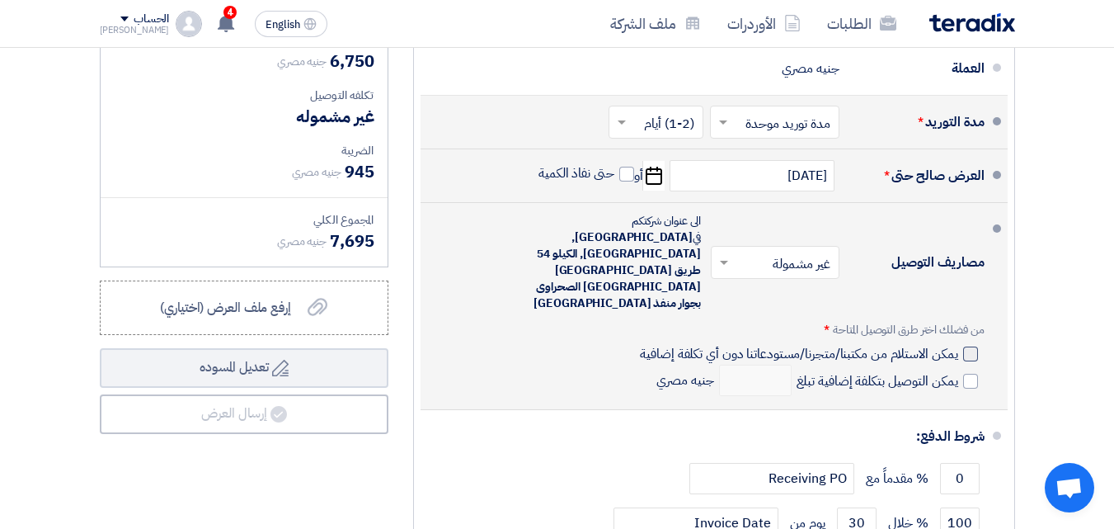
click at [968, 346] on div at bounding box center [970, 353] width 15 height 15
click at [957, 345] on input "يمكن الاستلام من مكتبنا/متجرنا/مستودعاتنا دون أي تكلفة إضافية" at bounding box center [797, 360] width 321 height 31
checkbox input "true"
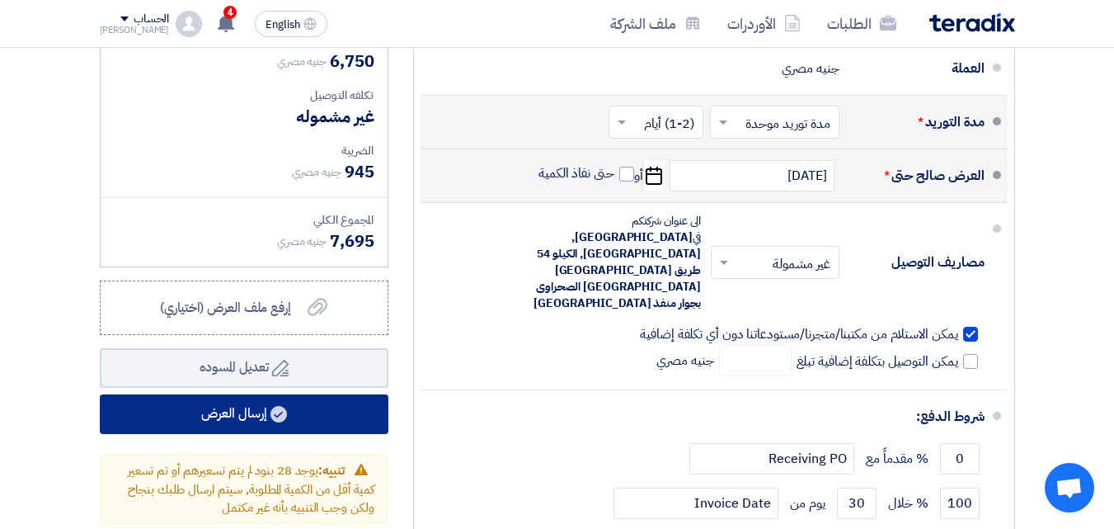
click at [244, 413] on button "إرسال العرض" at bounding box center [244, 414] width 289 height 40
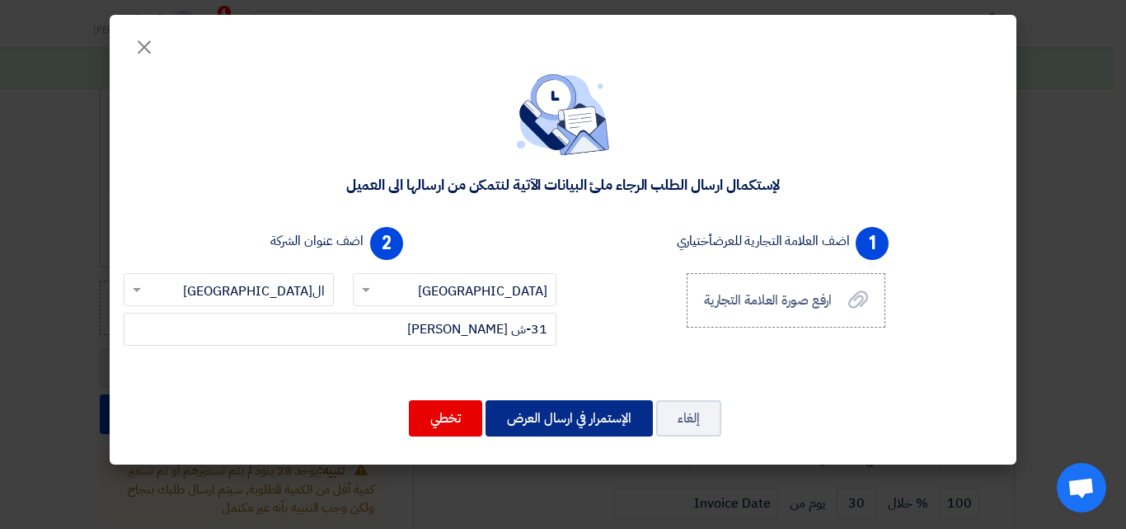
click at [585, 415] on button "الإستمرار في ارسال العرض" at bounding box center [569, 418] width 167 height 36
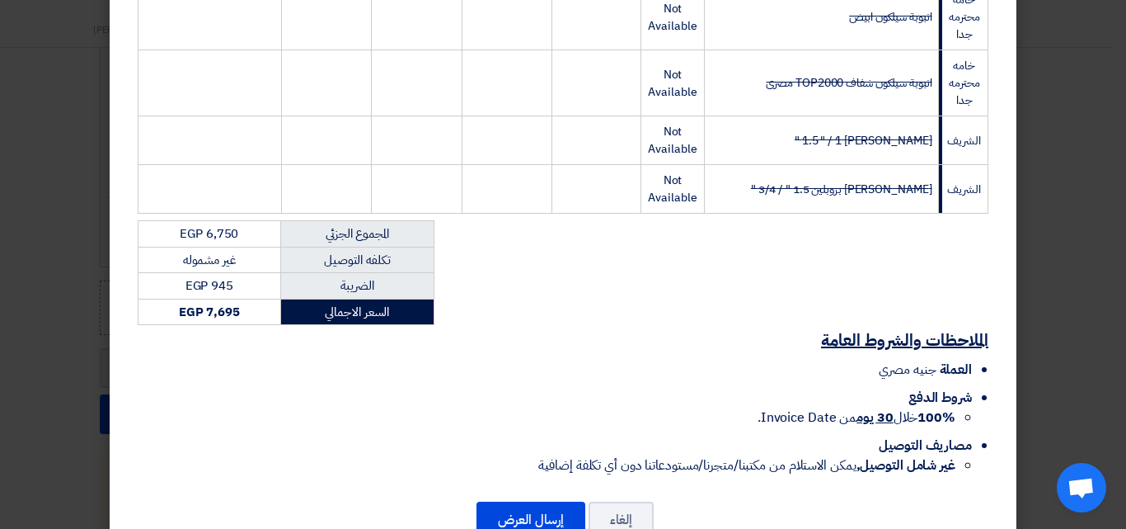
scroll to position [1642, 0]
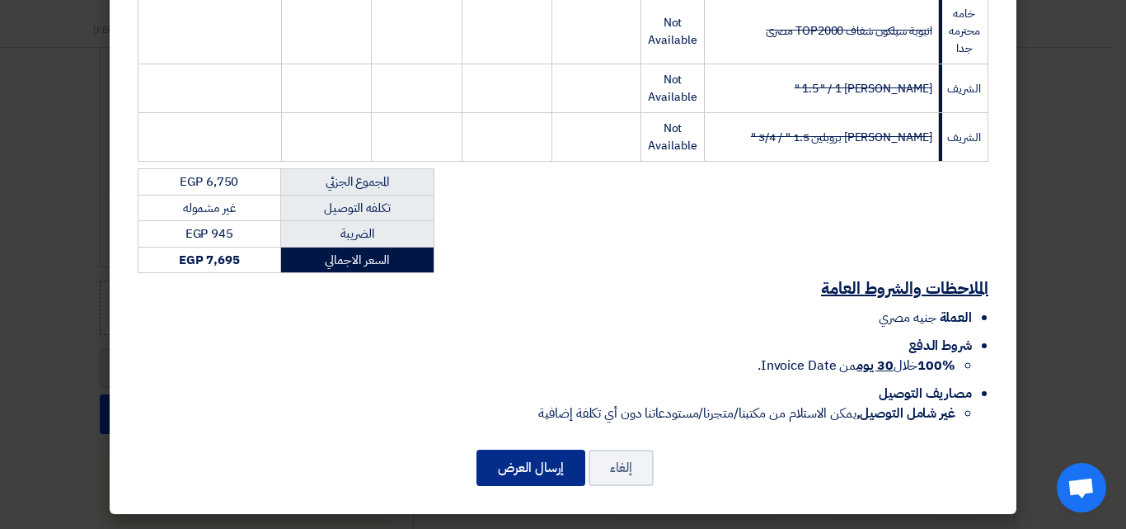
click at [522, 466] on button "إرسال العرض" at bounding box center [531, 467] width 109 height 36
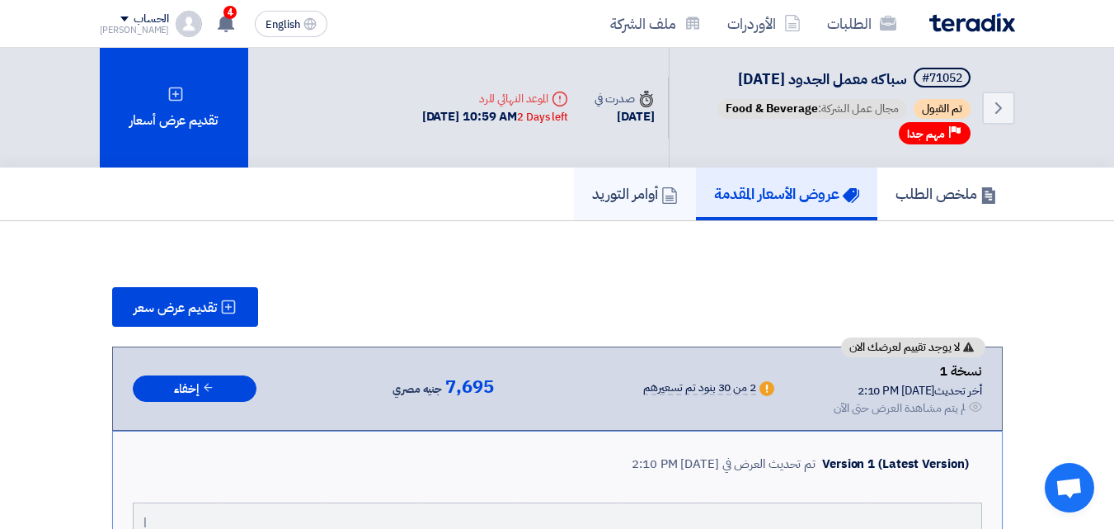
click at [615, 200] on h5 "أوامر التوريد" at bounding box center [635, 193] width 86 height 19
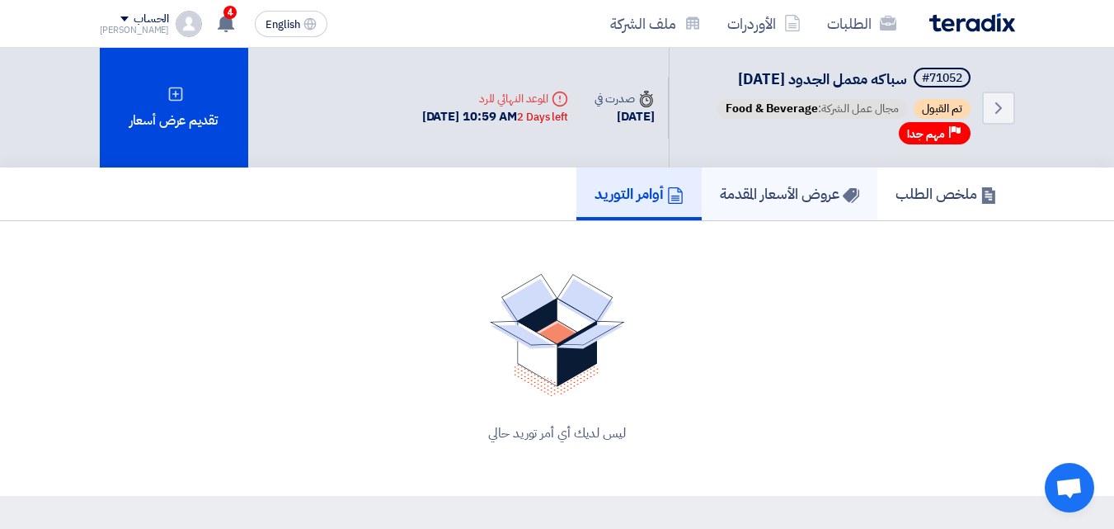
click at [745, 194] on h5 "عروض الأسعار المقدمة" at bounding box center [789, 193] width 139 height 19
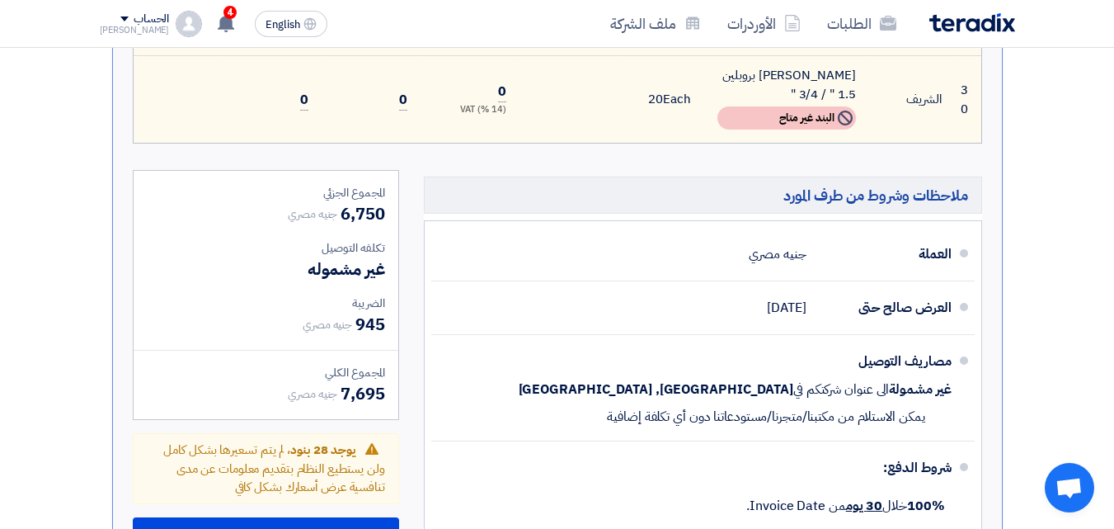
scroll to position [2803, 0]
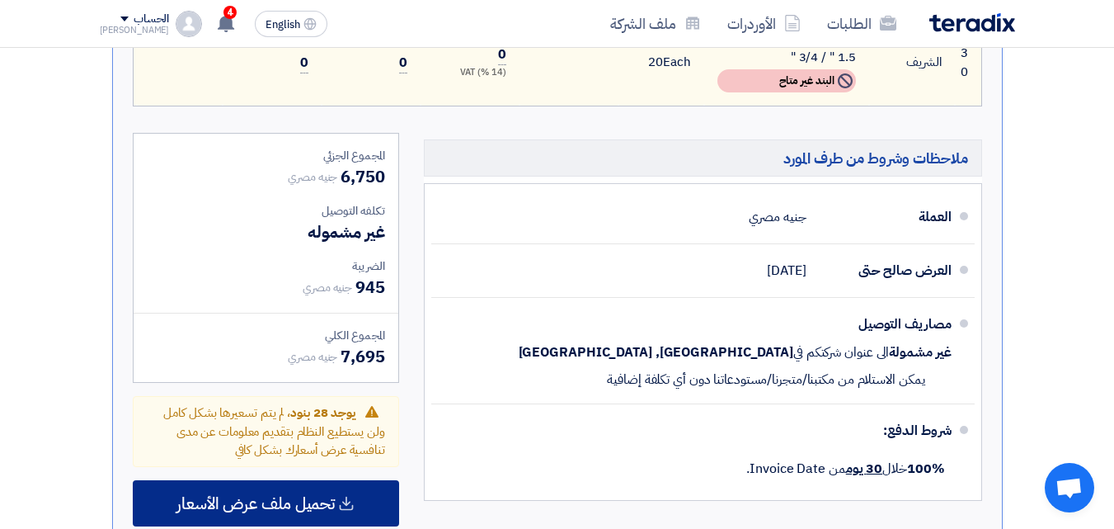
click at [345, 495] on icon at bounding box center [346, 503] width 16 height 16
